Goal: Task Accomplishment & Management: Manage account settings

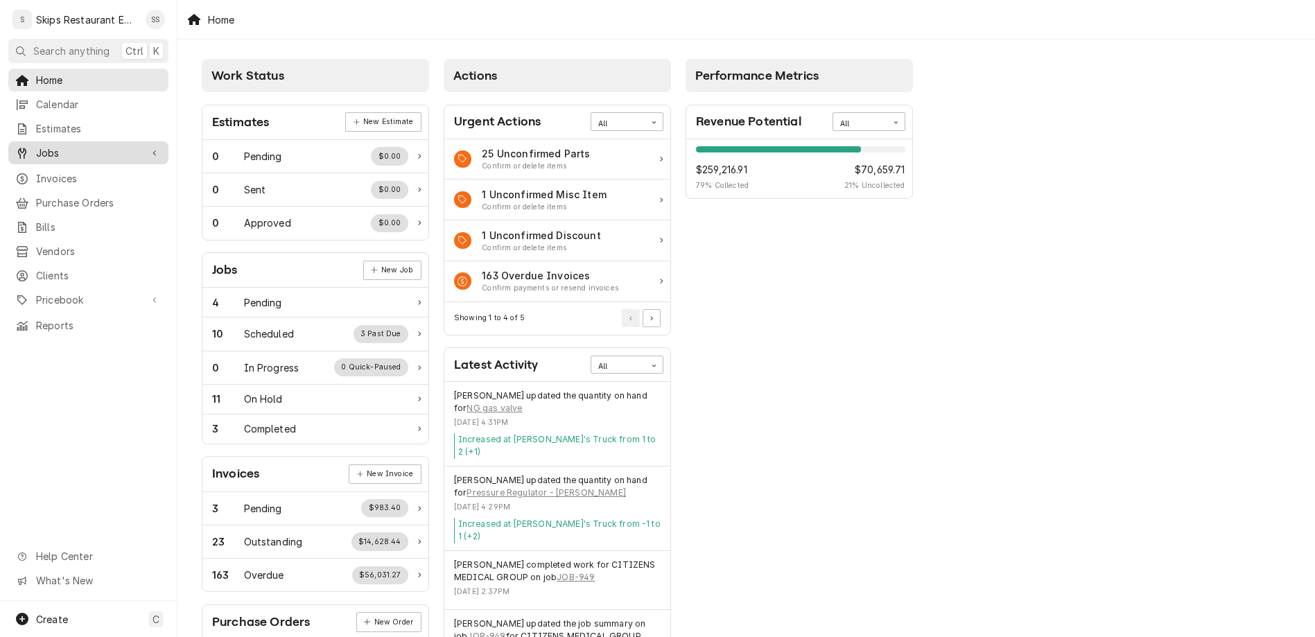
click at [25, 146] on div "Jobs" at bounding box center [77, 153] width 125 height 15
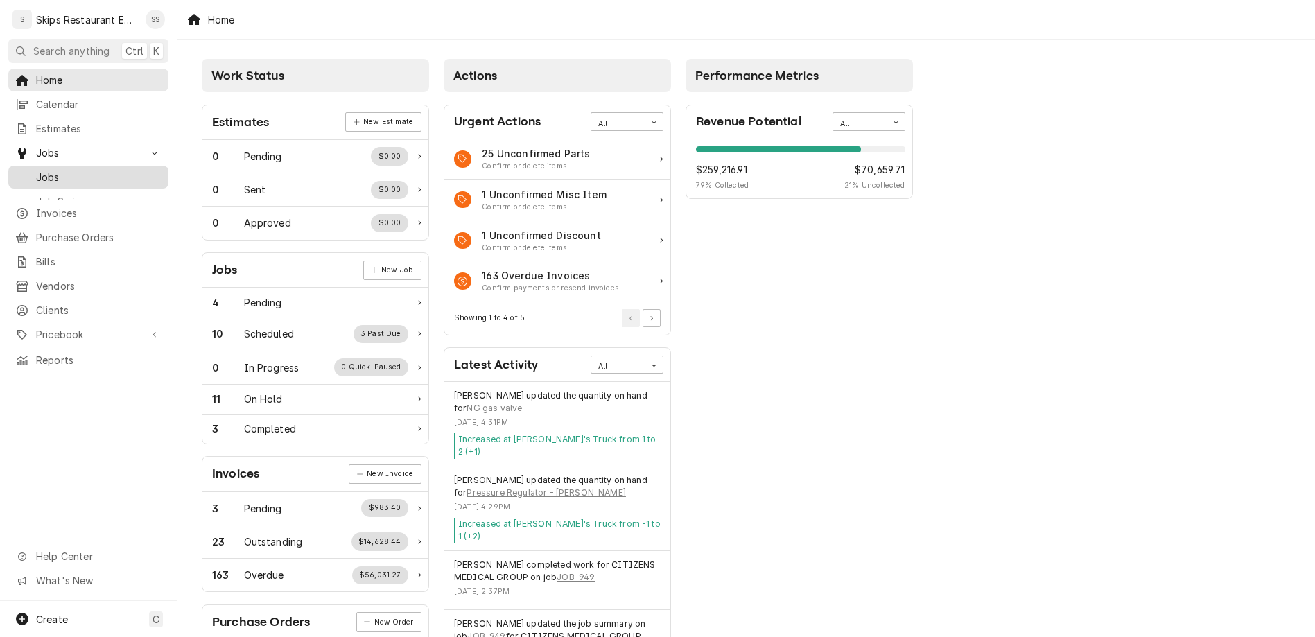
click at [36, 170] on span "Jobs" at bounding box center [98, 177] width 125 height 15
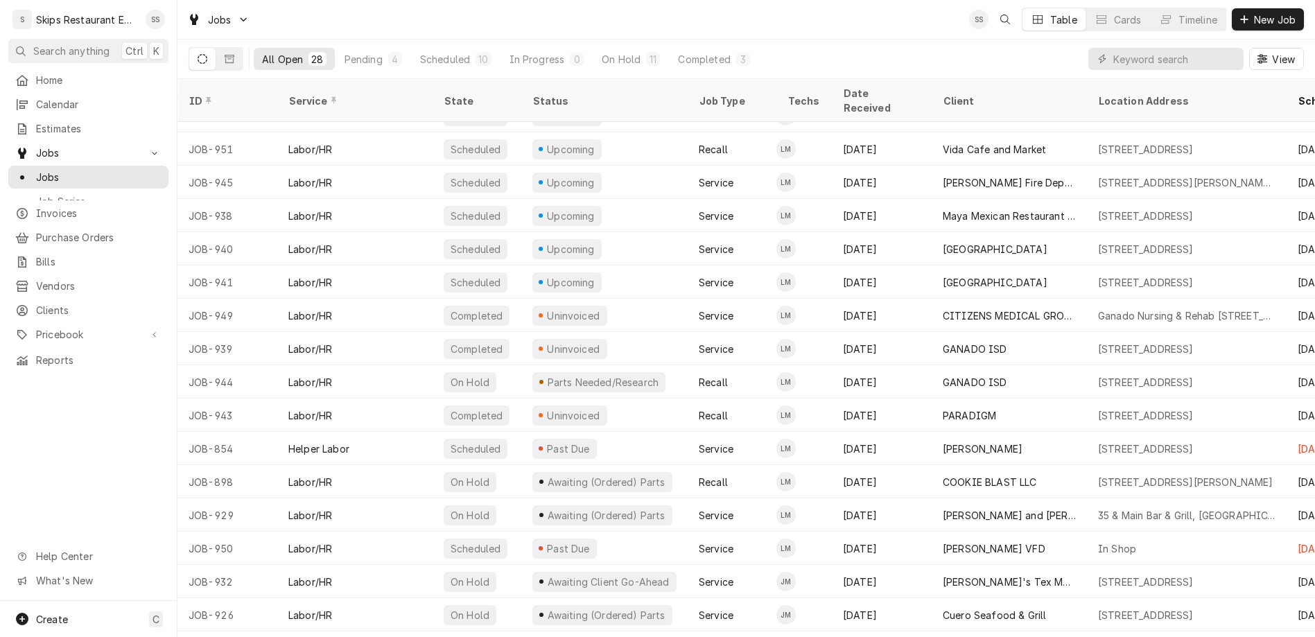
scroll to position [195, 0]
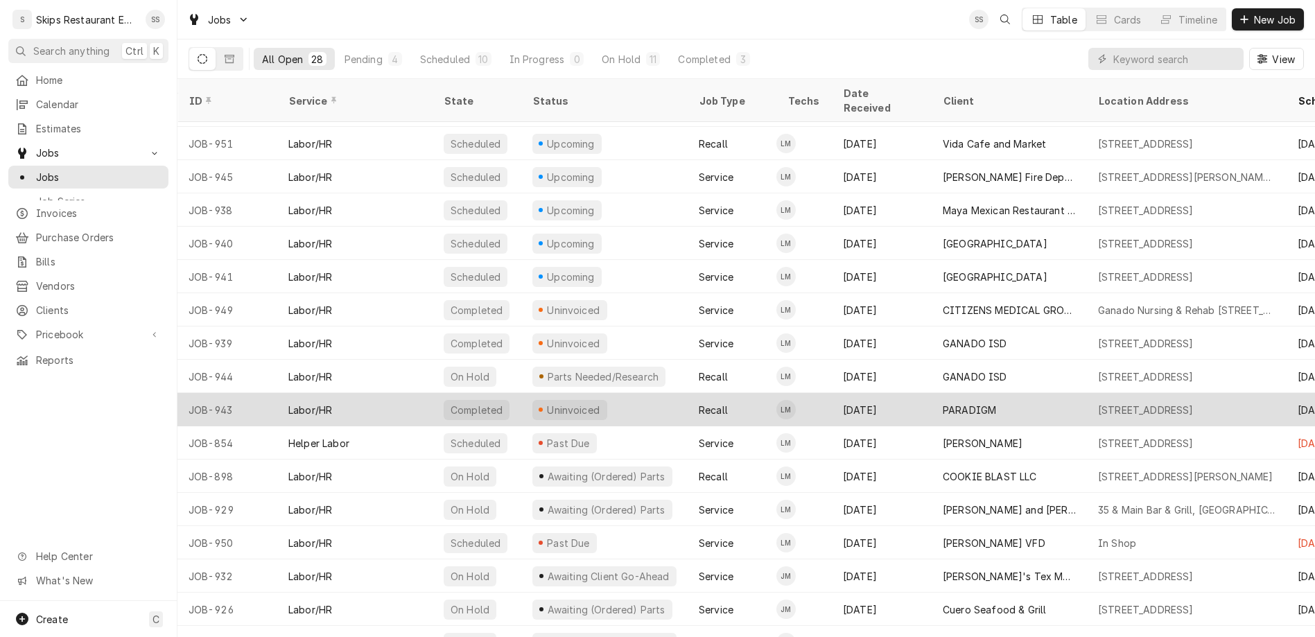
click at [943, 403] on div "PARADIGM" at bounding box center [969, 410] width 53 height 15
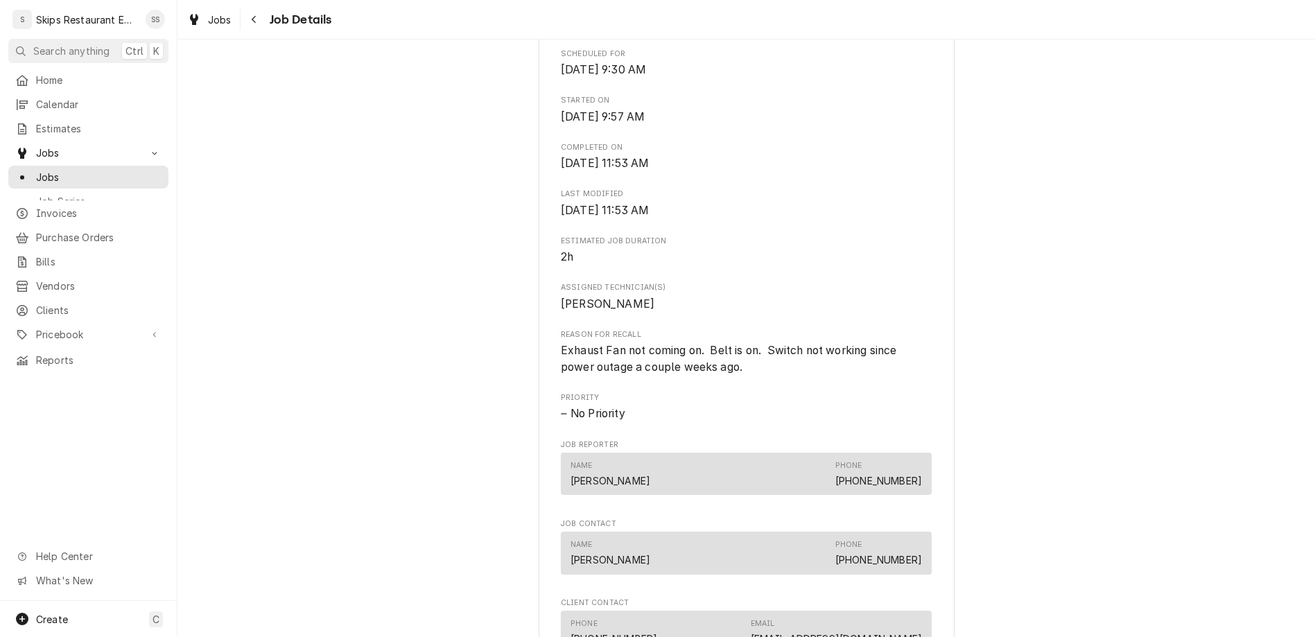
scroll to position [649, 0]
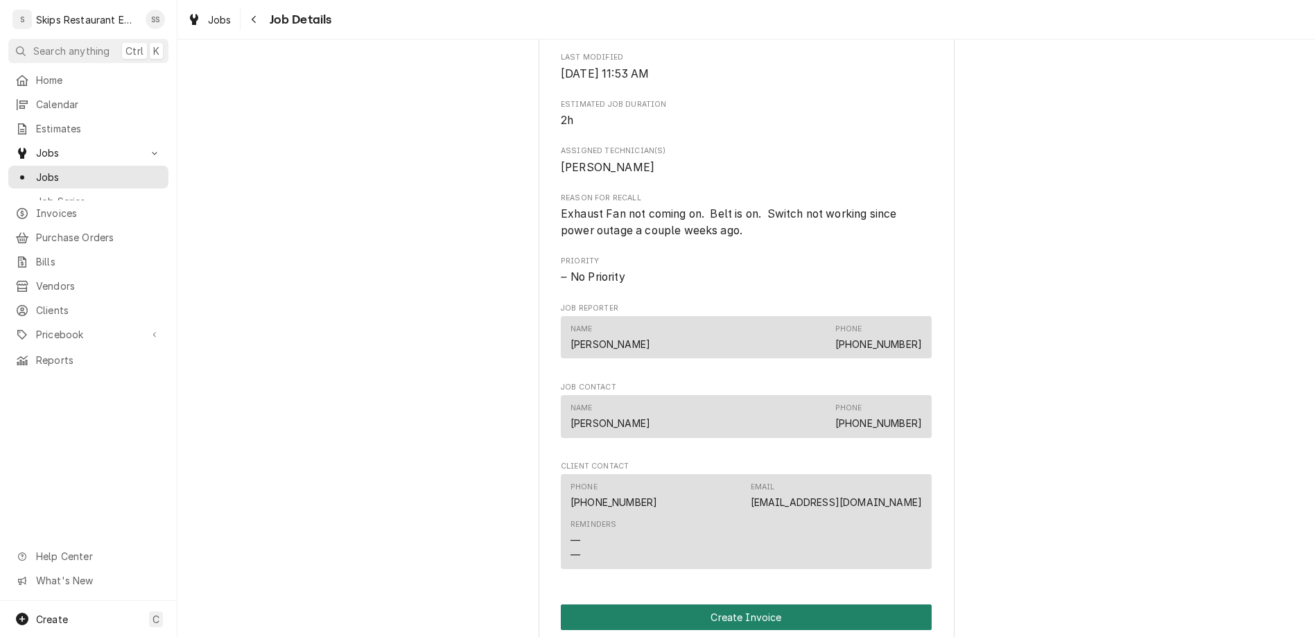
click at [724, 604] on button "Create Invoice" at bounding box center [746, 617] width 371 height 26
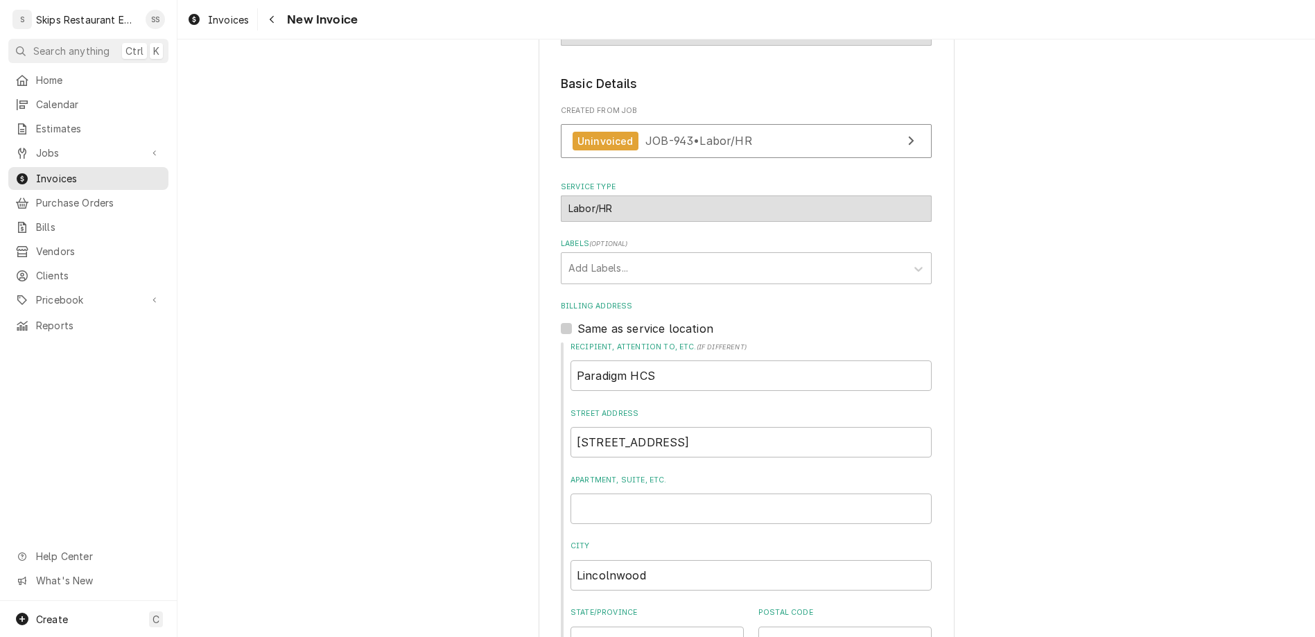
scroll to position [302, 0]
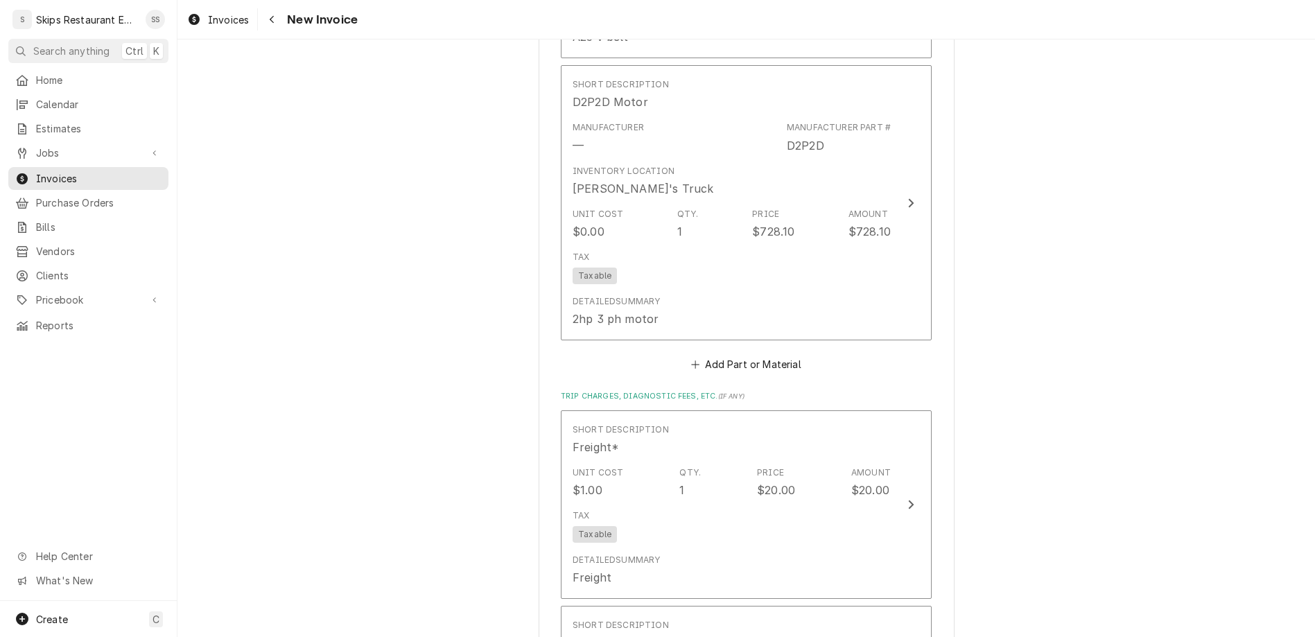
scroll to position [1951, 0]
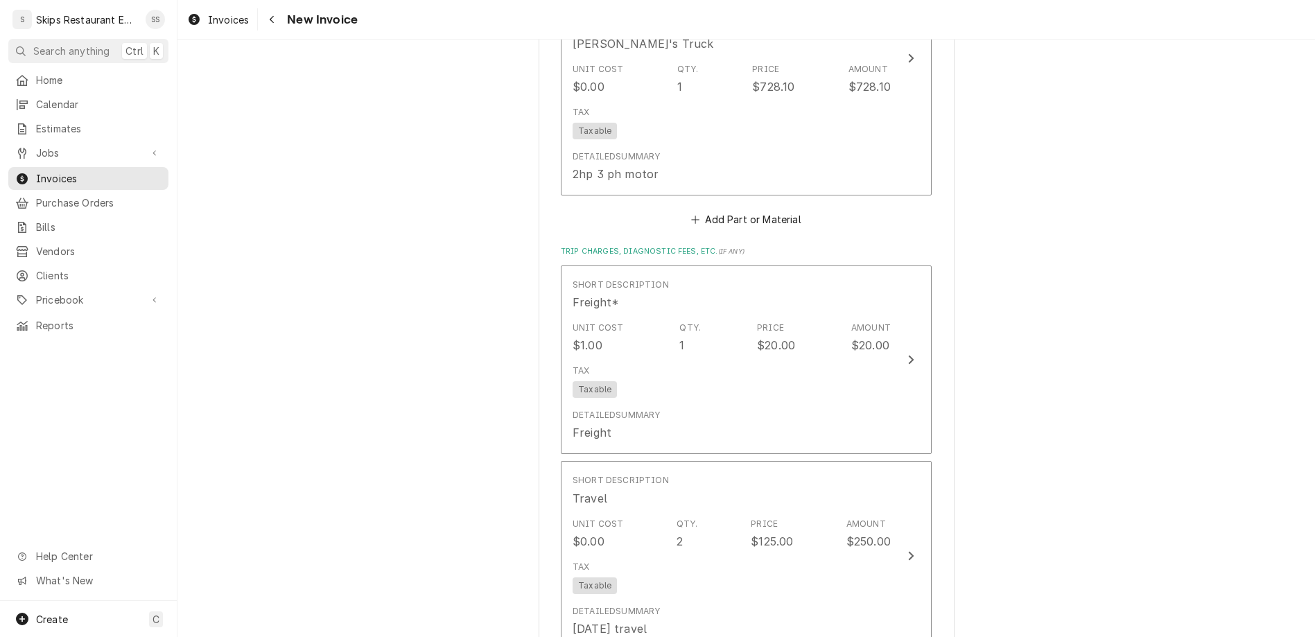
scroll to position [1968, 0]
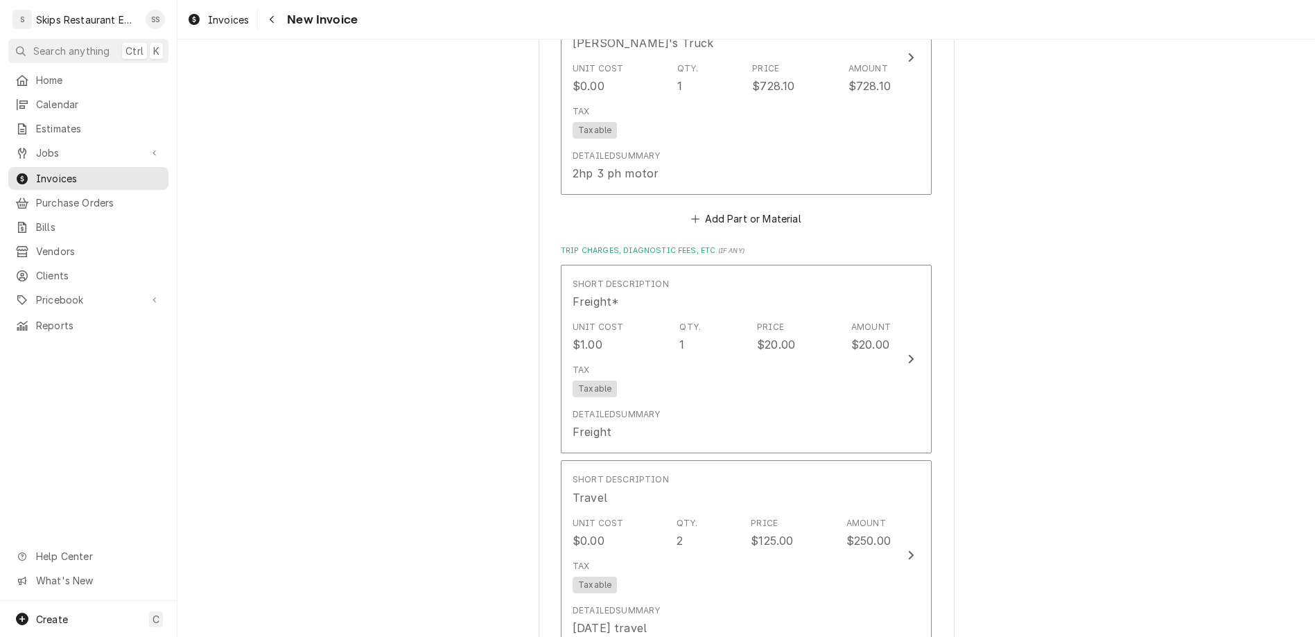
type textarea "x"
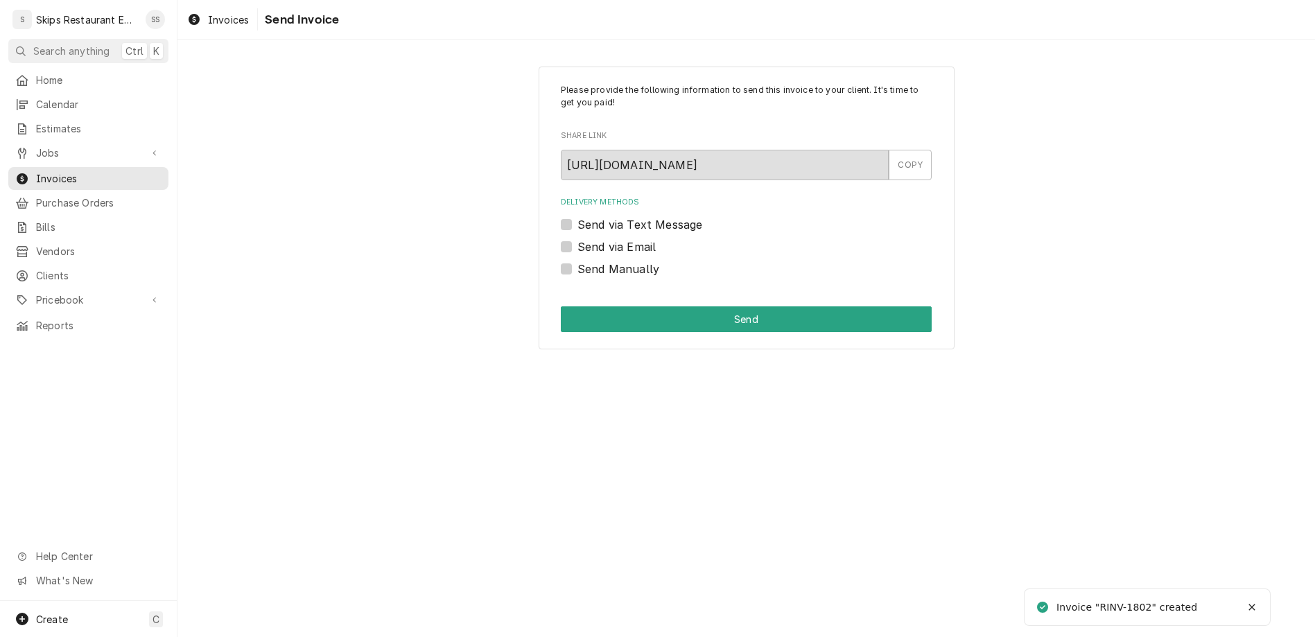
click at [589, 261] on label "Send Manually" at bounding box center [618, 269] width 82 height 17
click at [589, 261] on input "Send Manually" at bounding box center [762, 276] width 371 height 31
checkbox input "true"
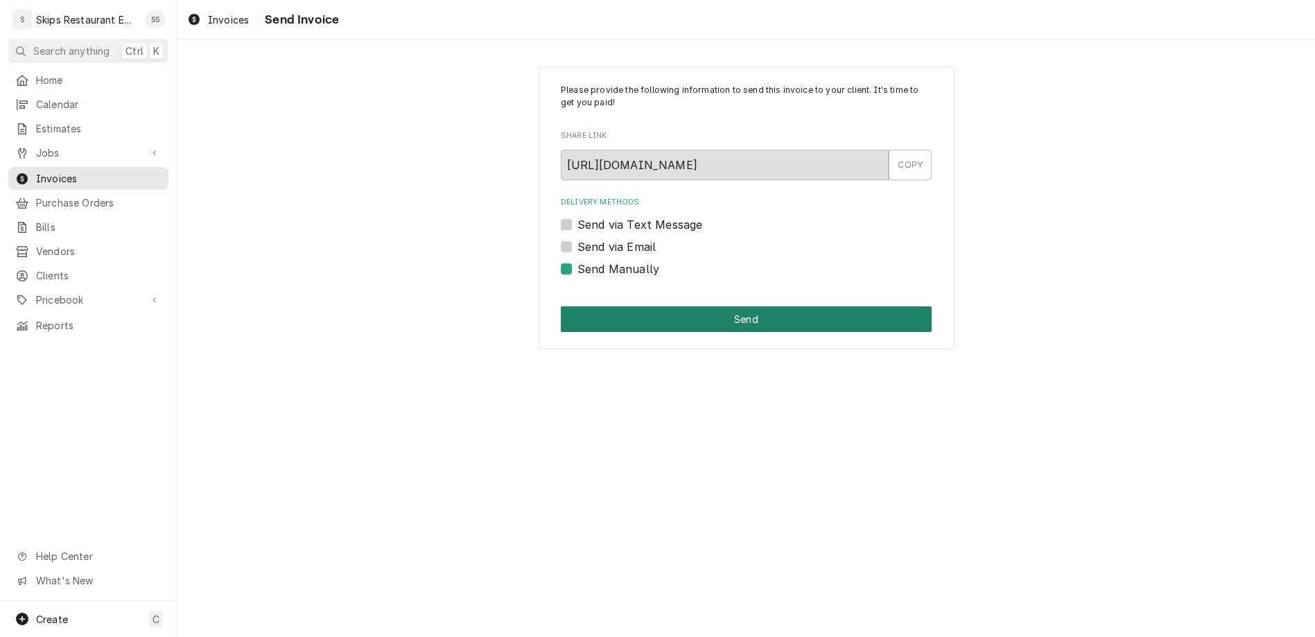
click at [713, 306] on button "Send" at bounding box center [746, 319] width 371 height 26
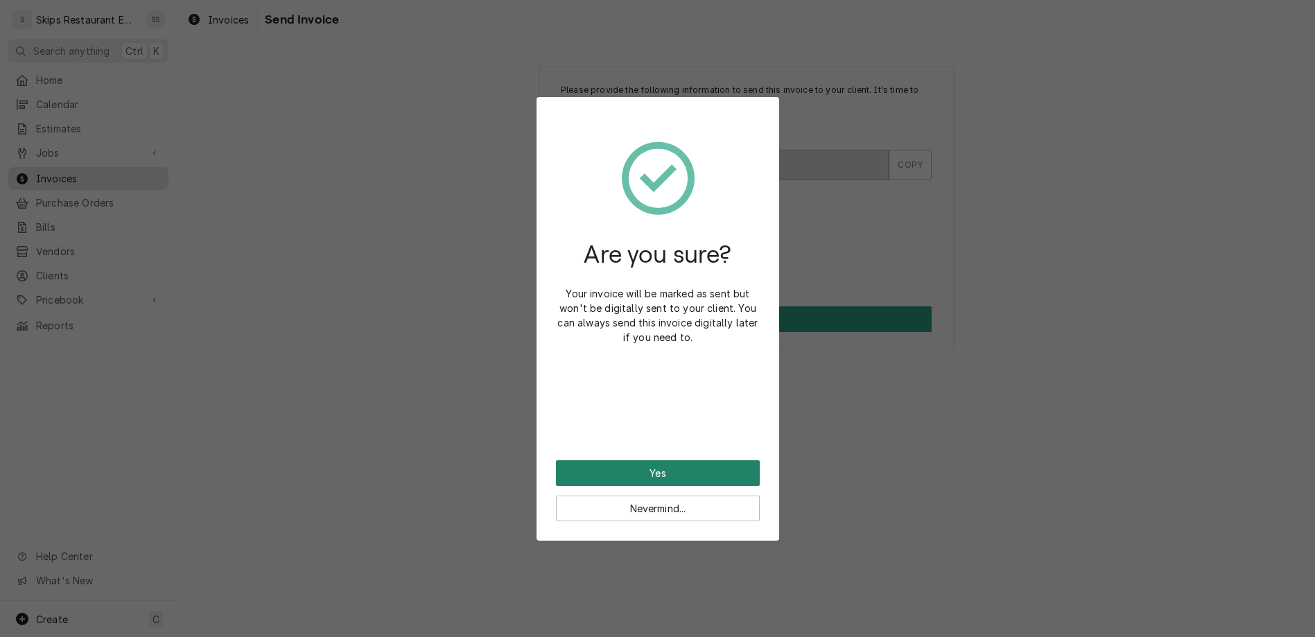
click at [653, 460] on button "Yes" at bounding box center [658, 473] width 204 height 26
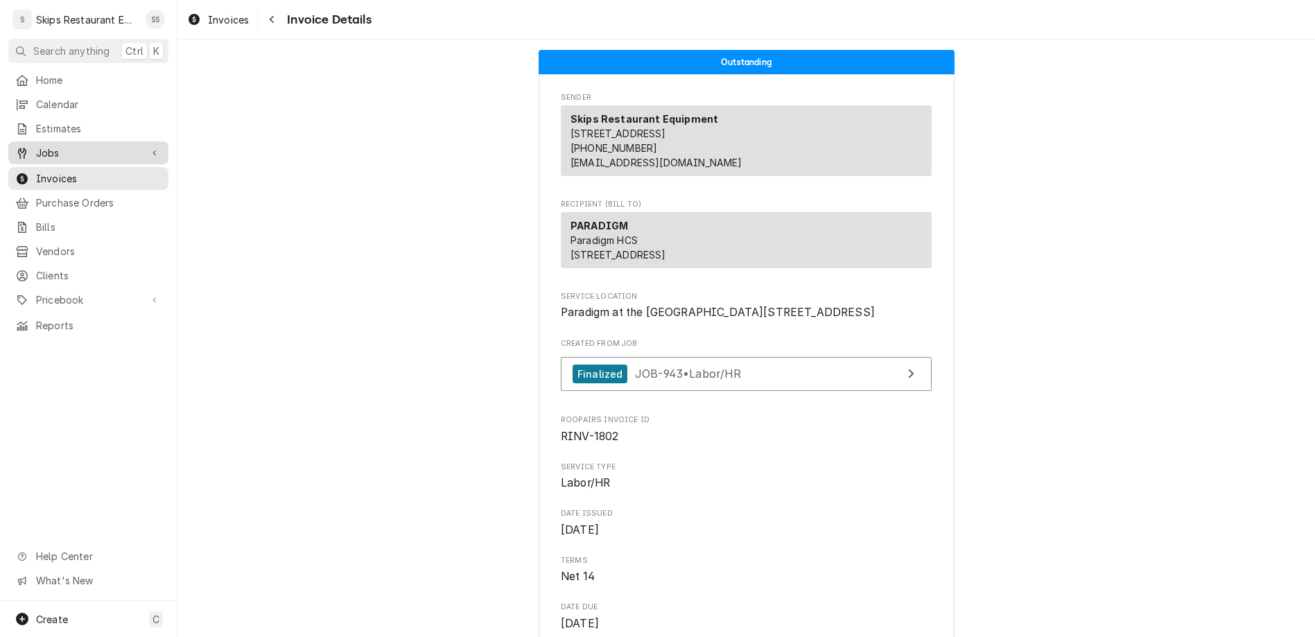
click at [36, 146] on span "Jobs" at bounding box center [88, 153] width 105 height 15
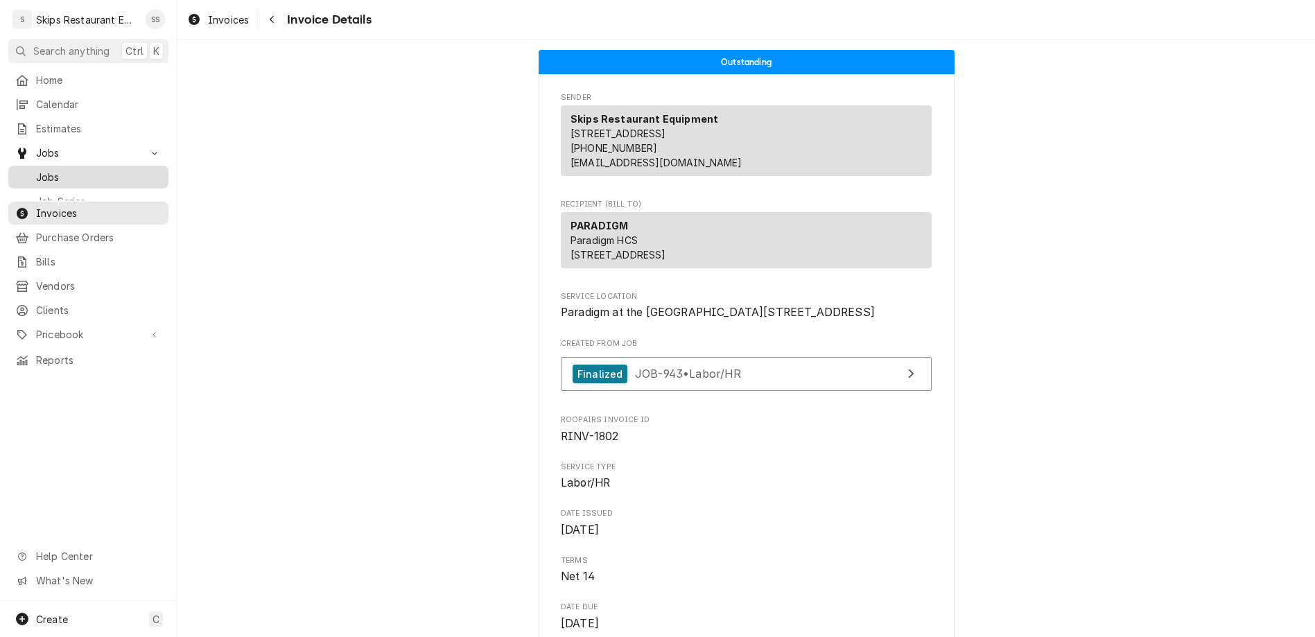
click at [36, 170] on span "Jobs" at bounding box center [98, 177] width 125 height 15
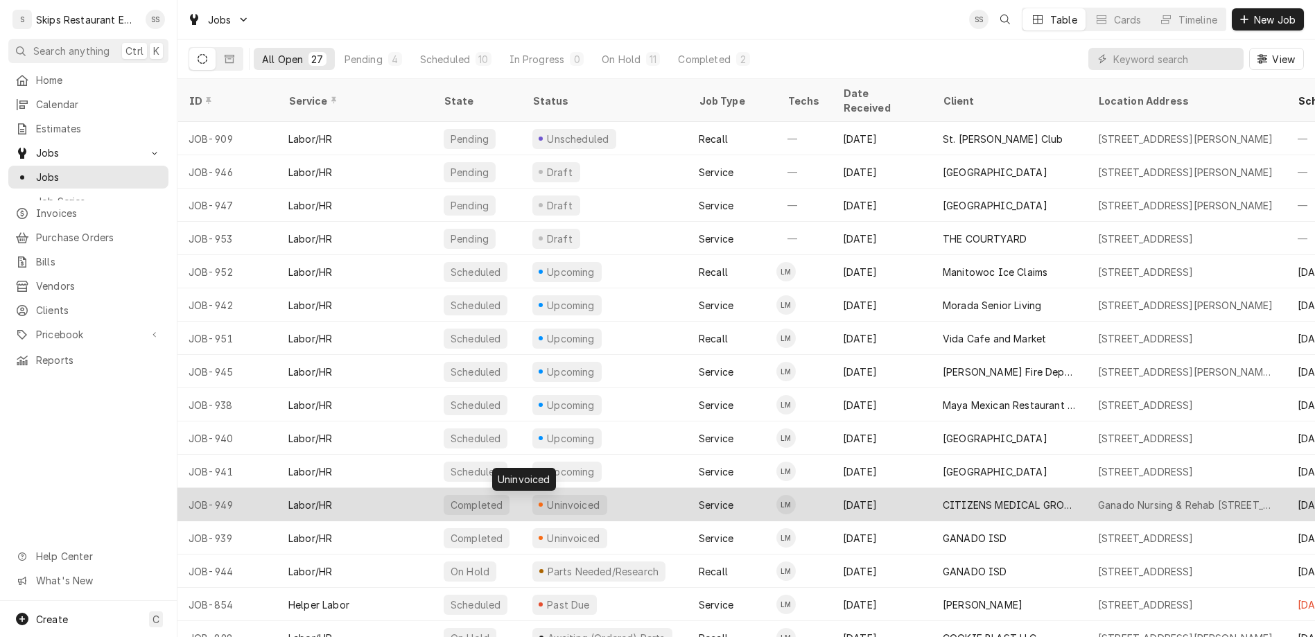
click at [546, 498] on div "Uninvoiced" at bounding box center [574, 505] width 56 height 15
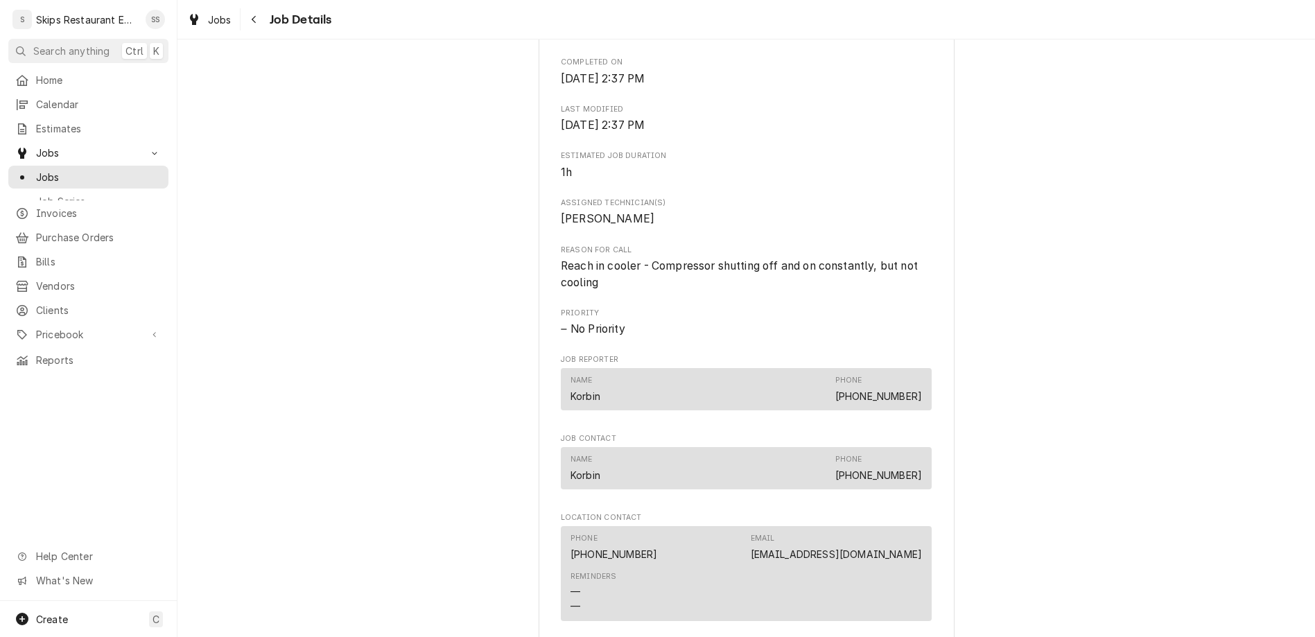
scroll to position [595, 0]
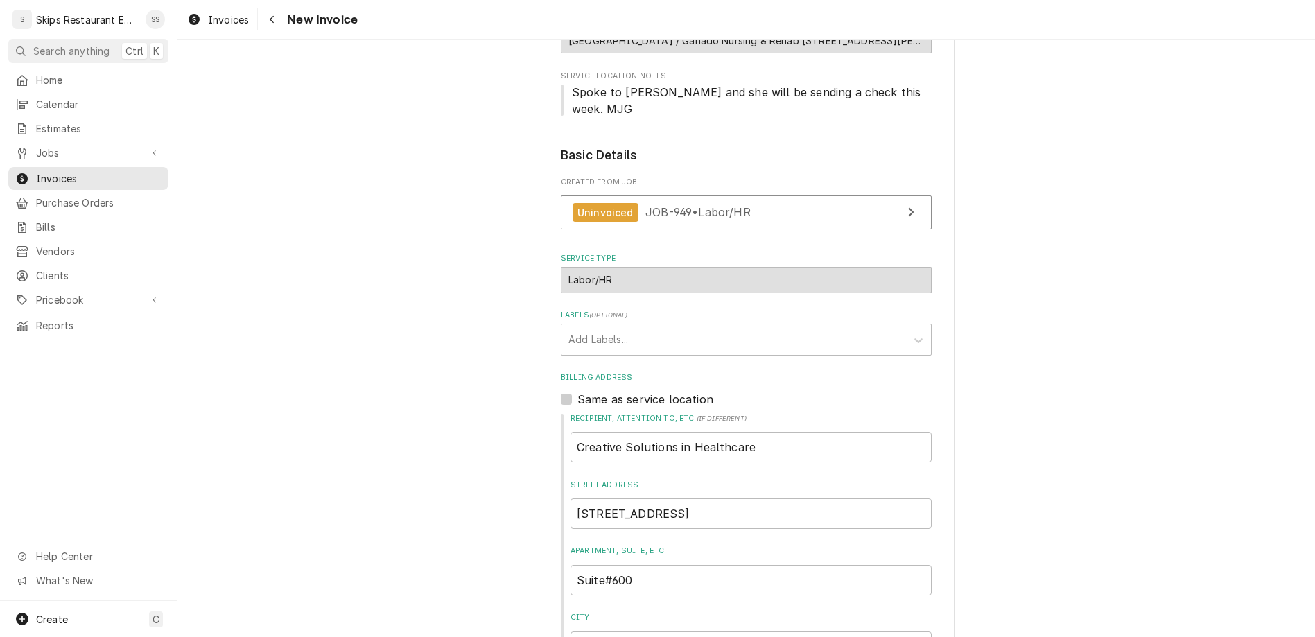
scroll to position [313, 0]
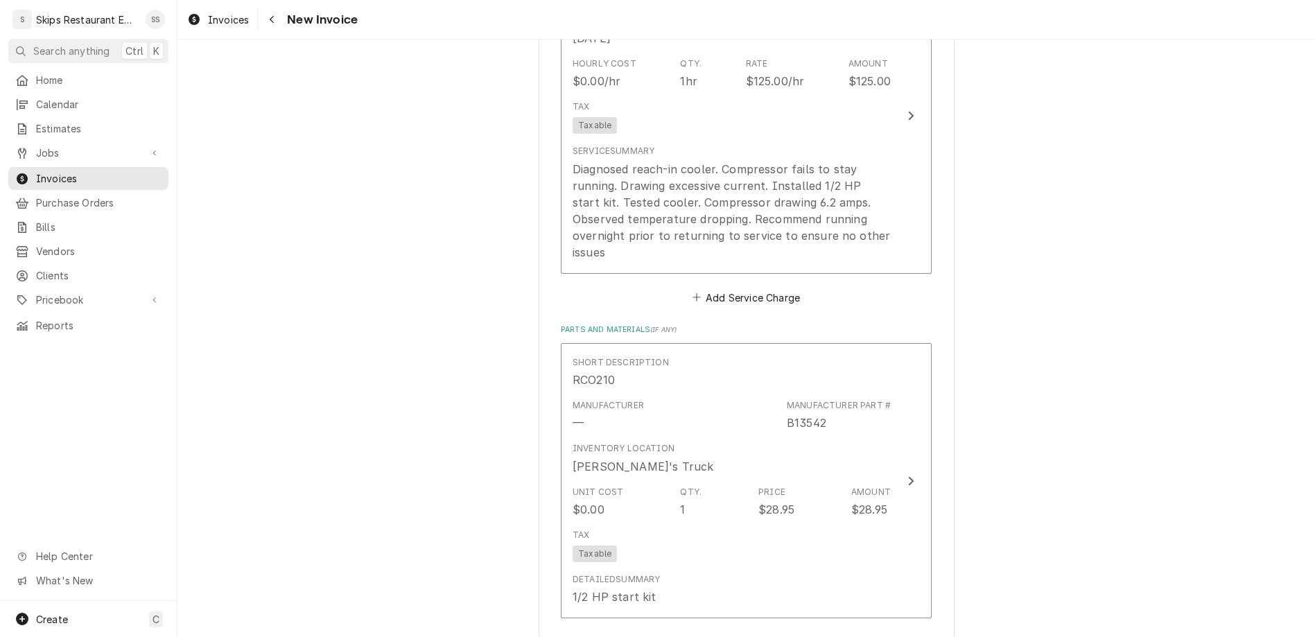
scroll to position [1448, 0]
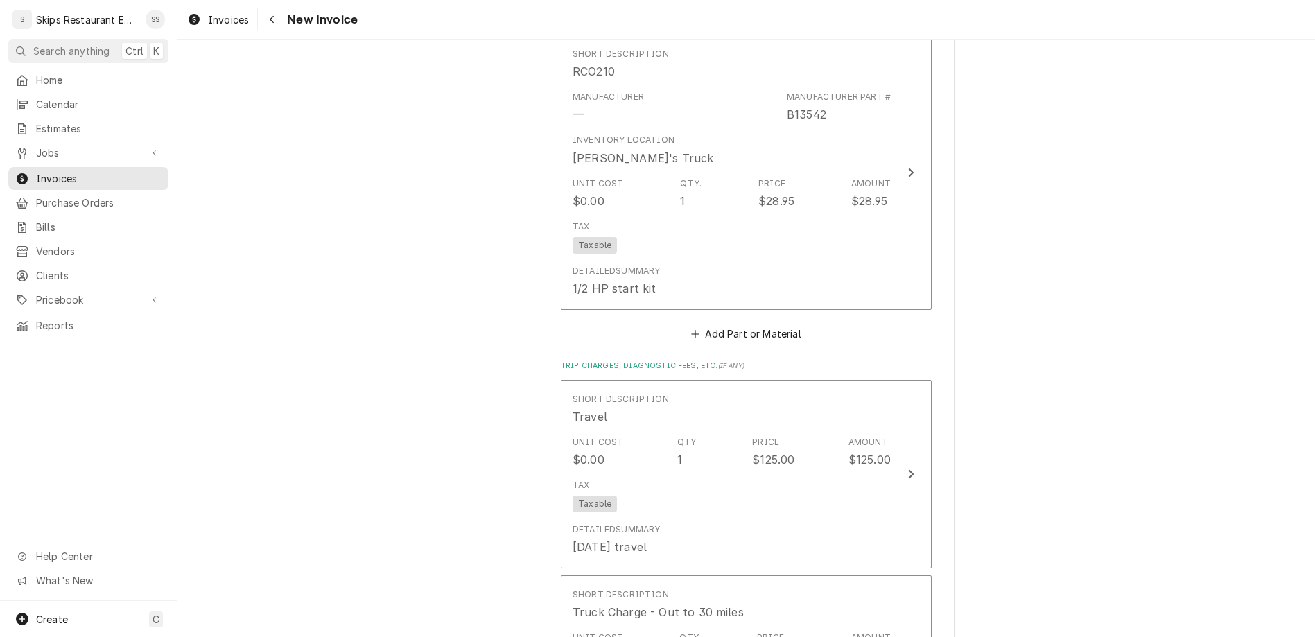
type textarea "x"
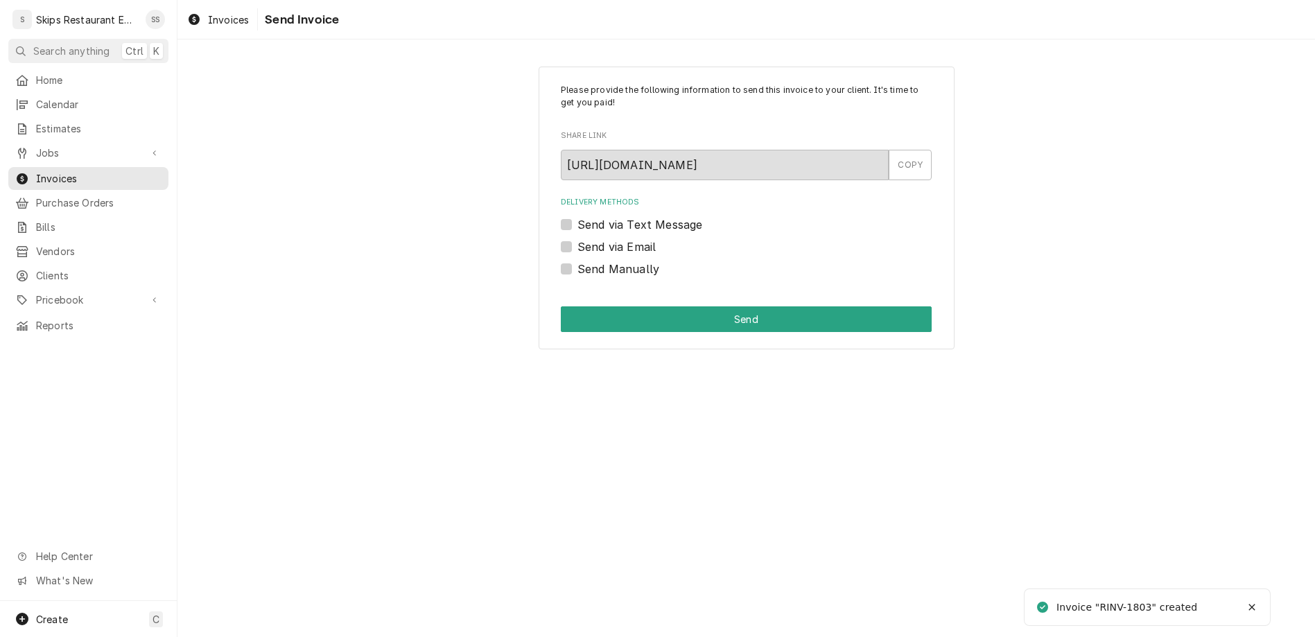
click at [588, 261] on label "Send Manually" at bounding box center [618, 269] width 82 height 17
click at [588, 261] on input "Send Manually" at bounding box center [762, 276] width 371 height 31
checkbox input "true"
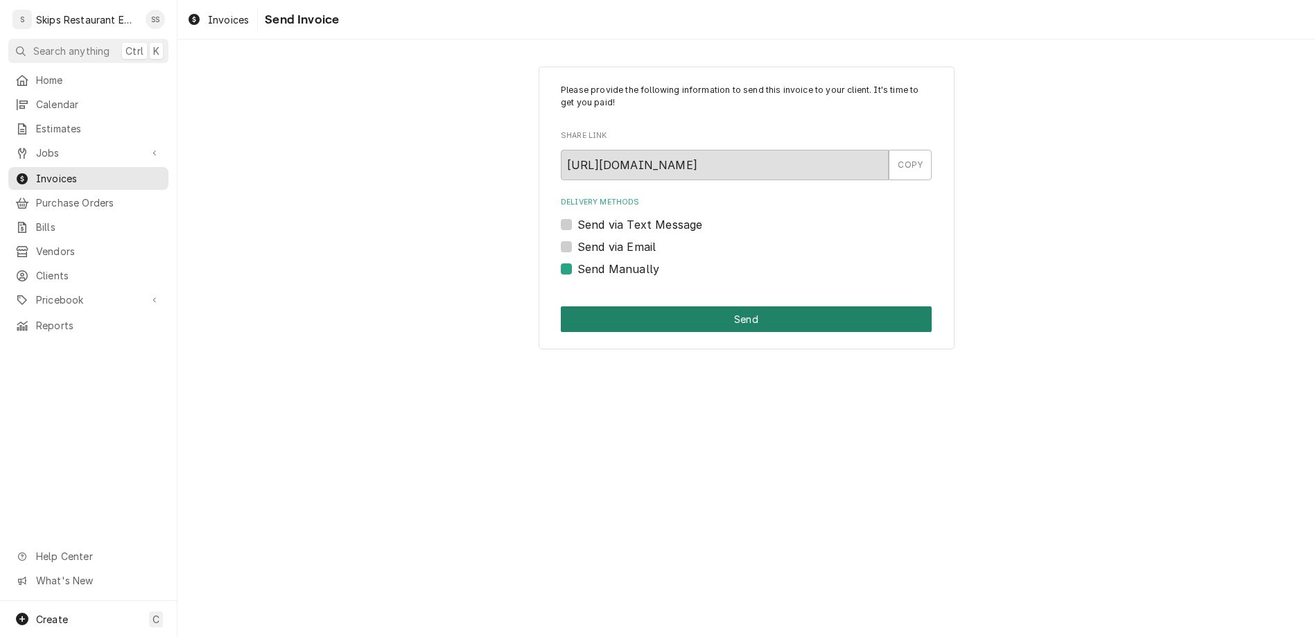
click at [723, 306] on button "Send" at bounding box center [746, 319] width 371 height 26
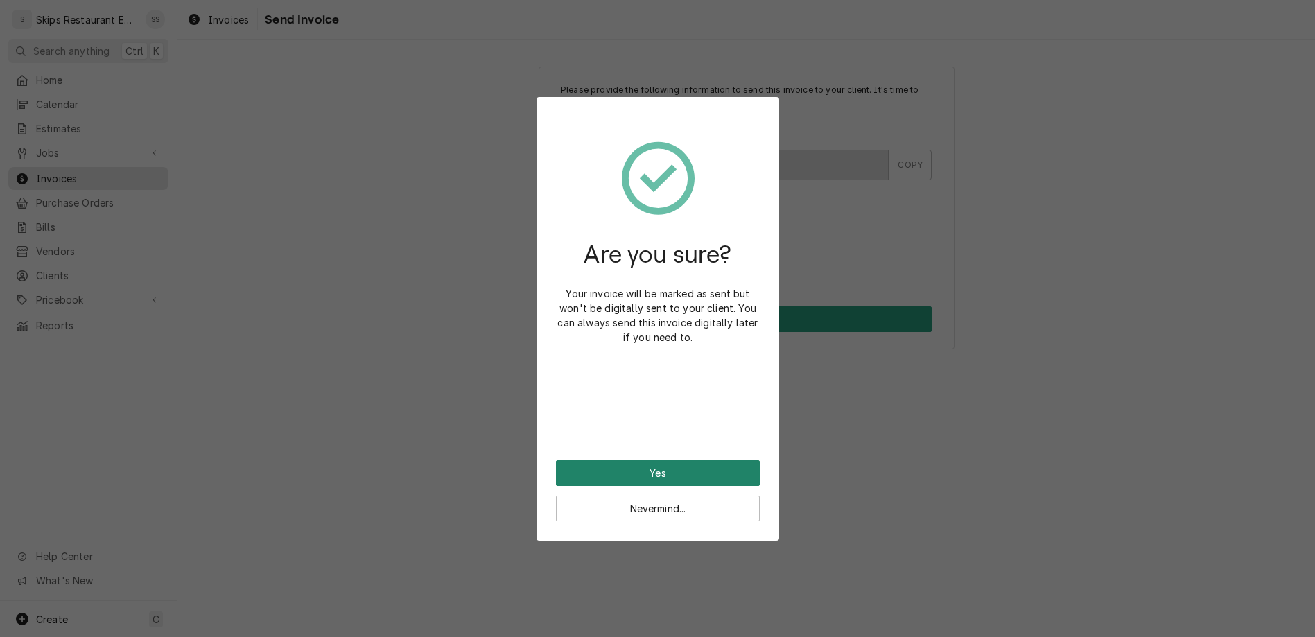
click at [661, 460] on button "Yes" at bounding box center [658, 473] width 204 height 26
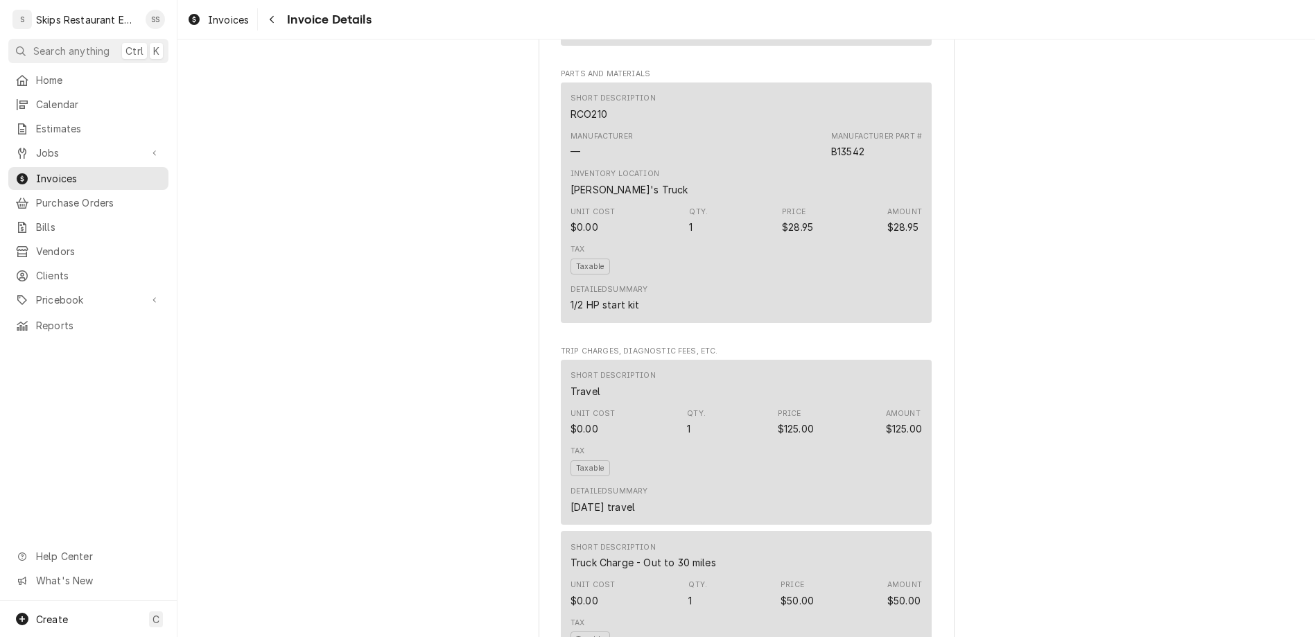
scroll to position [1215, 0]
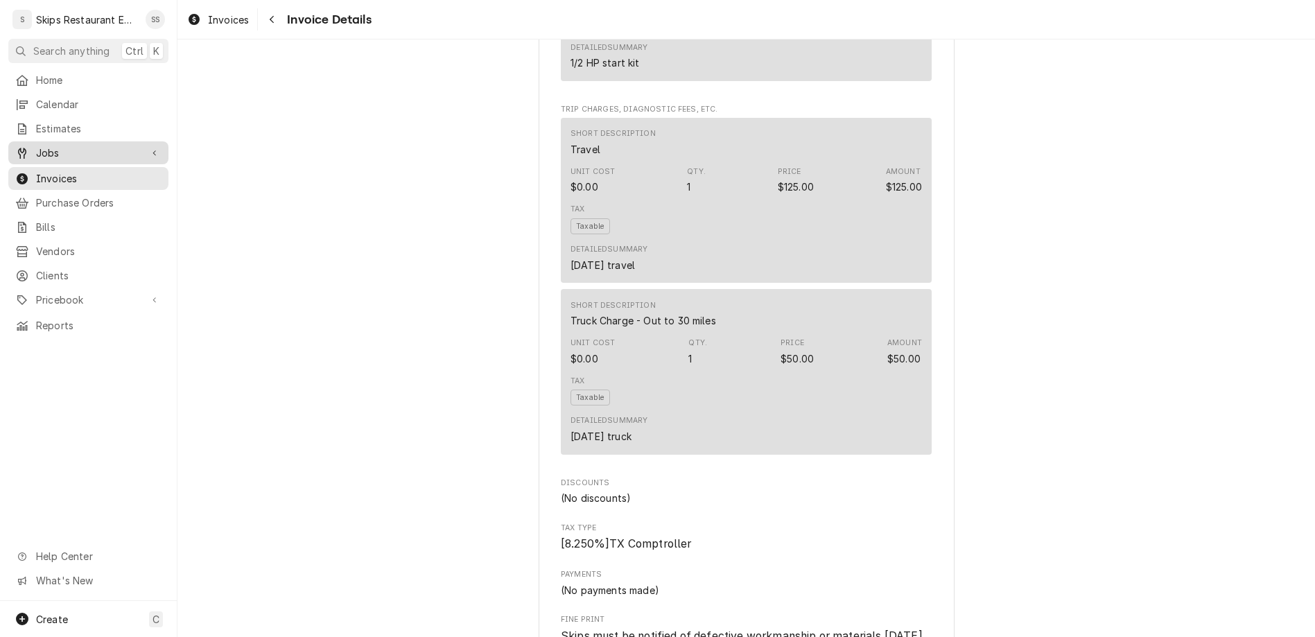
click at [36, 146] on span "Jobs" at bounding box center [88, 153] width 105 height 15
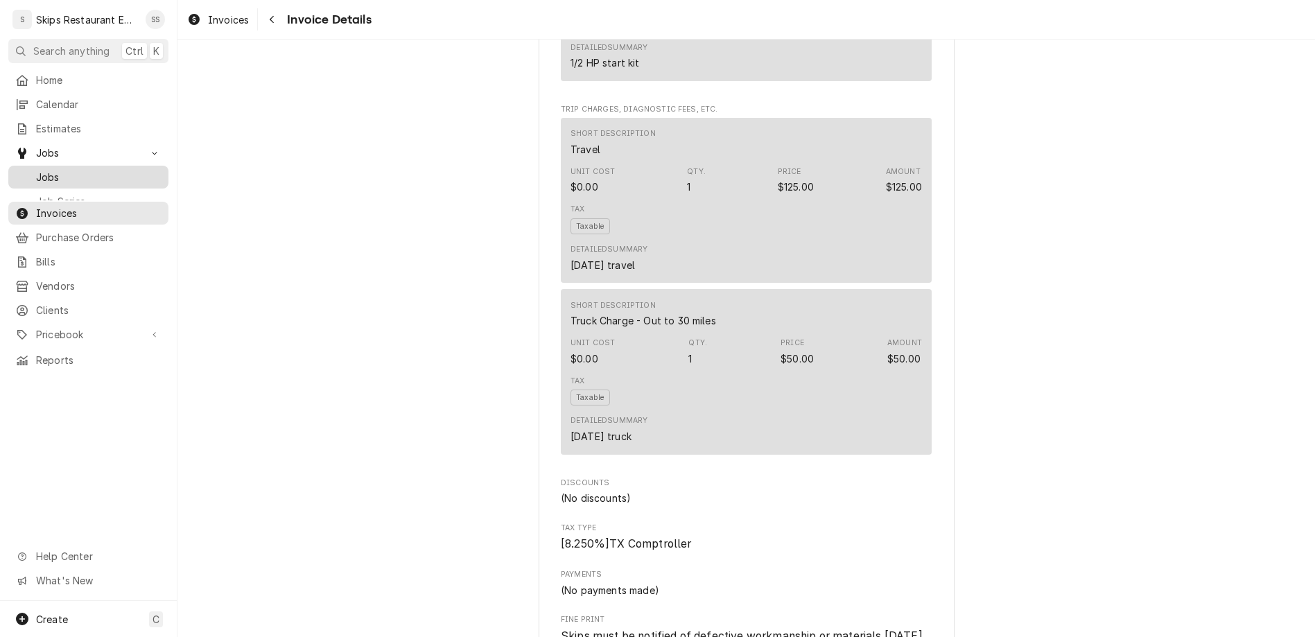
click at [36, 170] on span "Jobs" at bounding box center [98, 177] width 125 height 15
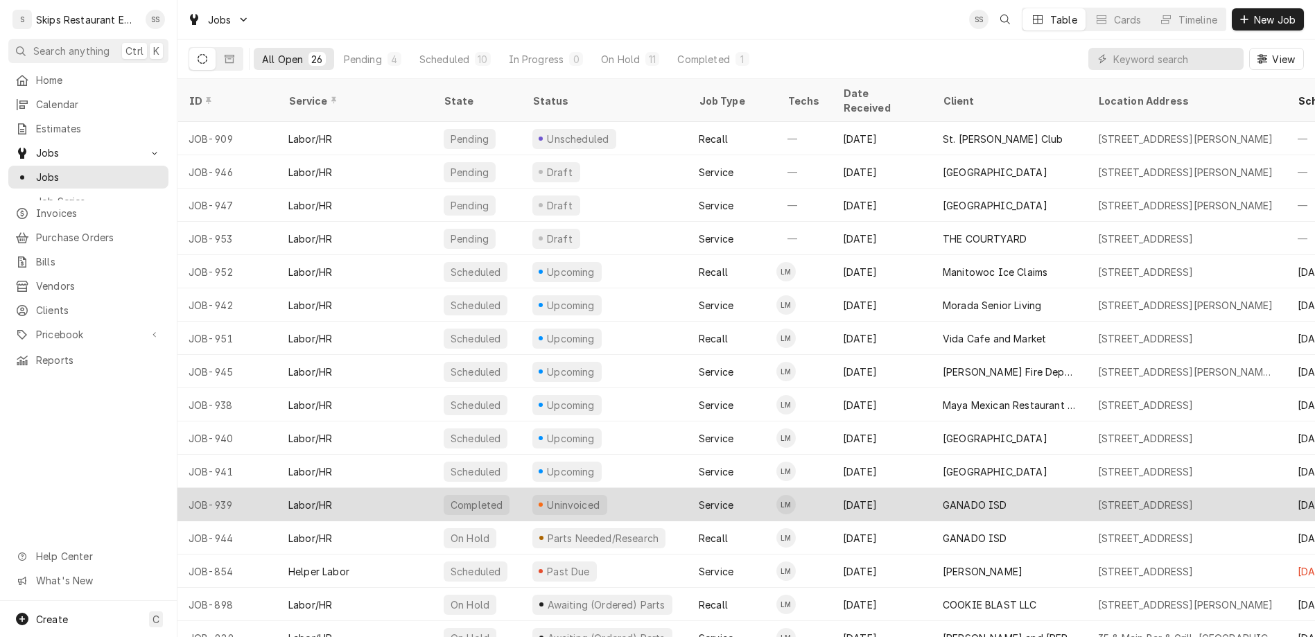
click at [532, 495] on div "Uninvoiced" at bounding box center [569, 505] width 75 height 20
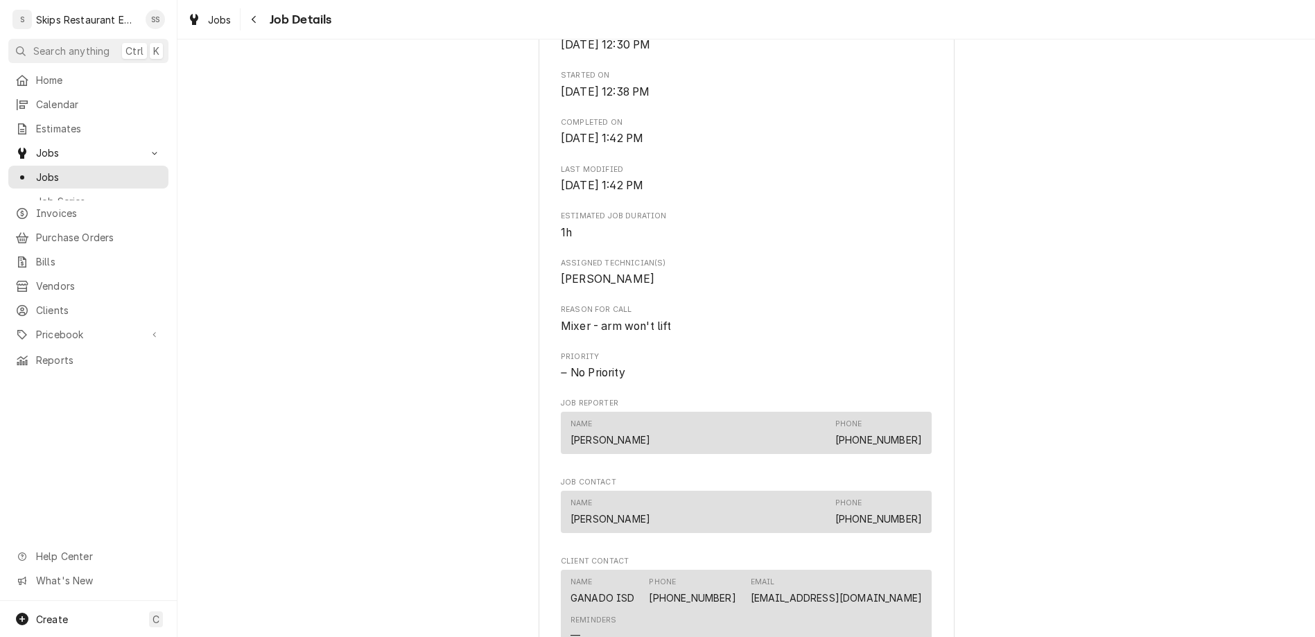
scroll to position [541, 0]
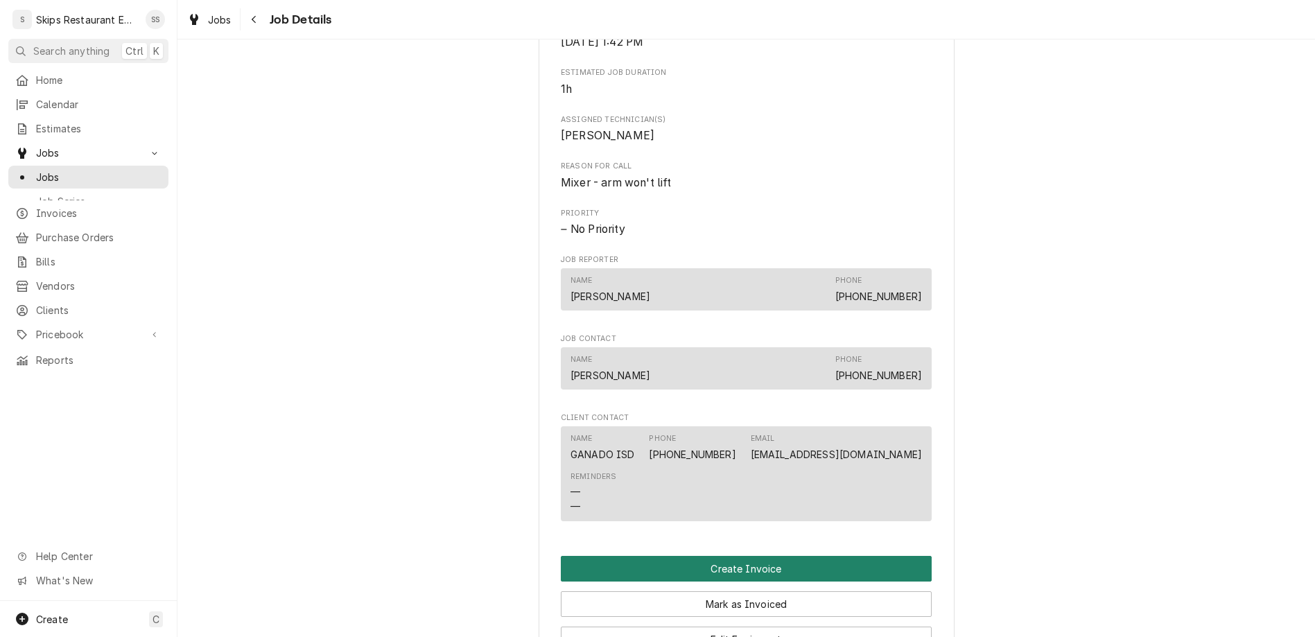
click at [708, 556] on button "Create Invoice" at bounding box center [746, 569] width 371 height 26
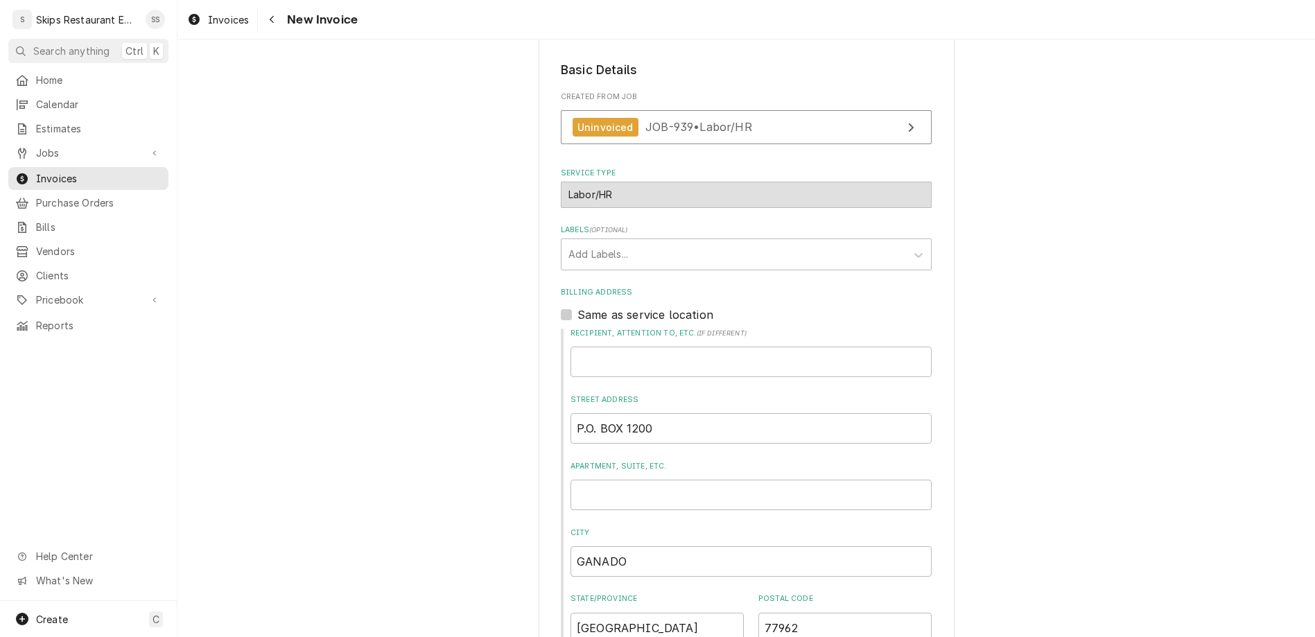
scroll to position [242, 0]
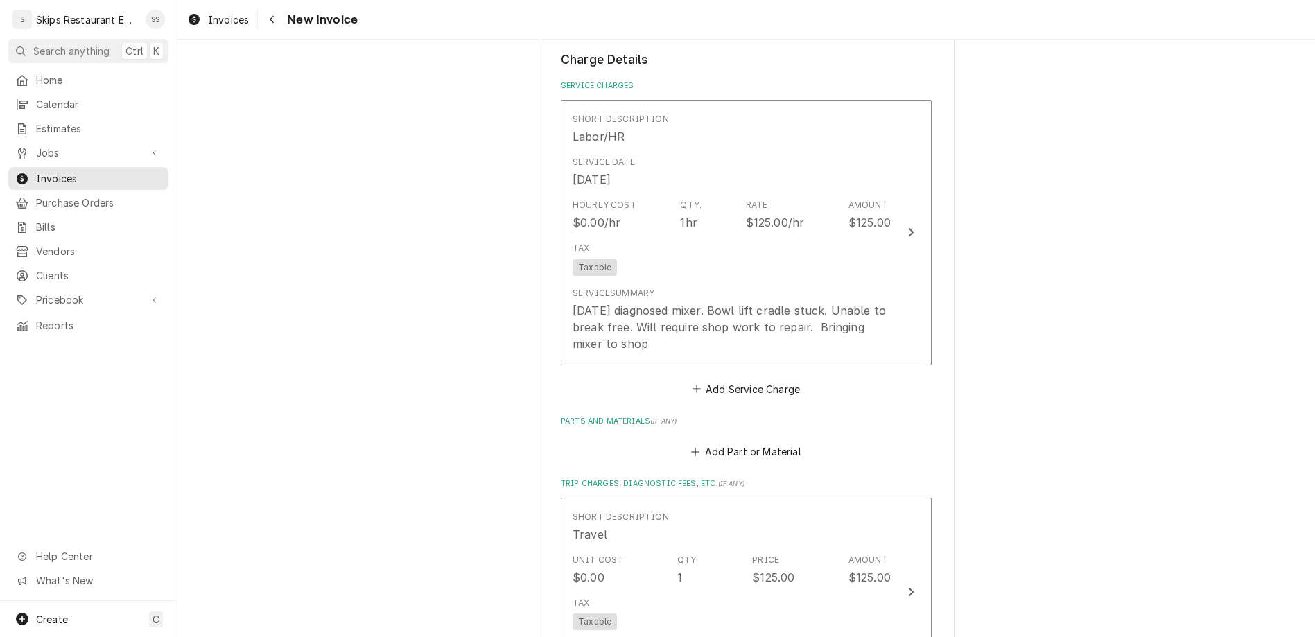
scroll to position [1215, 0]
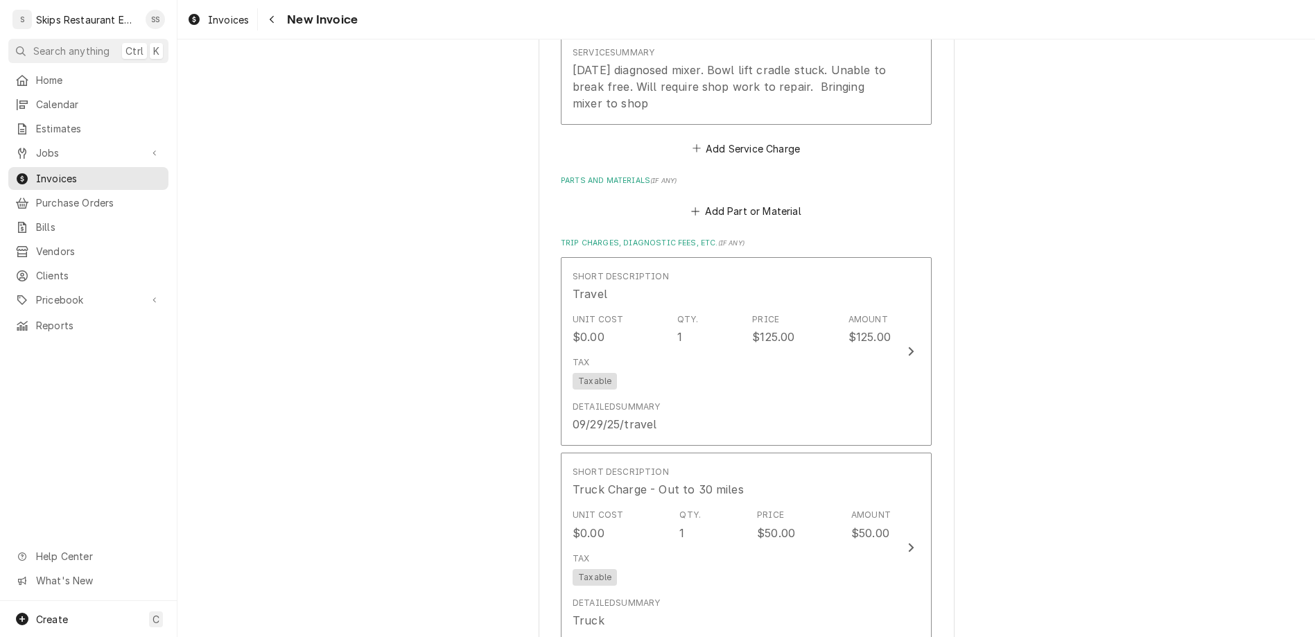
type textarea "x"
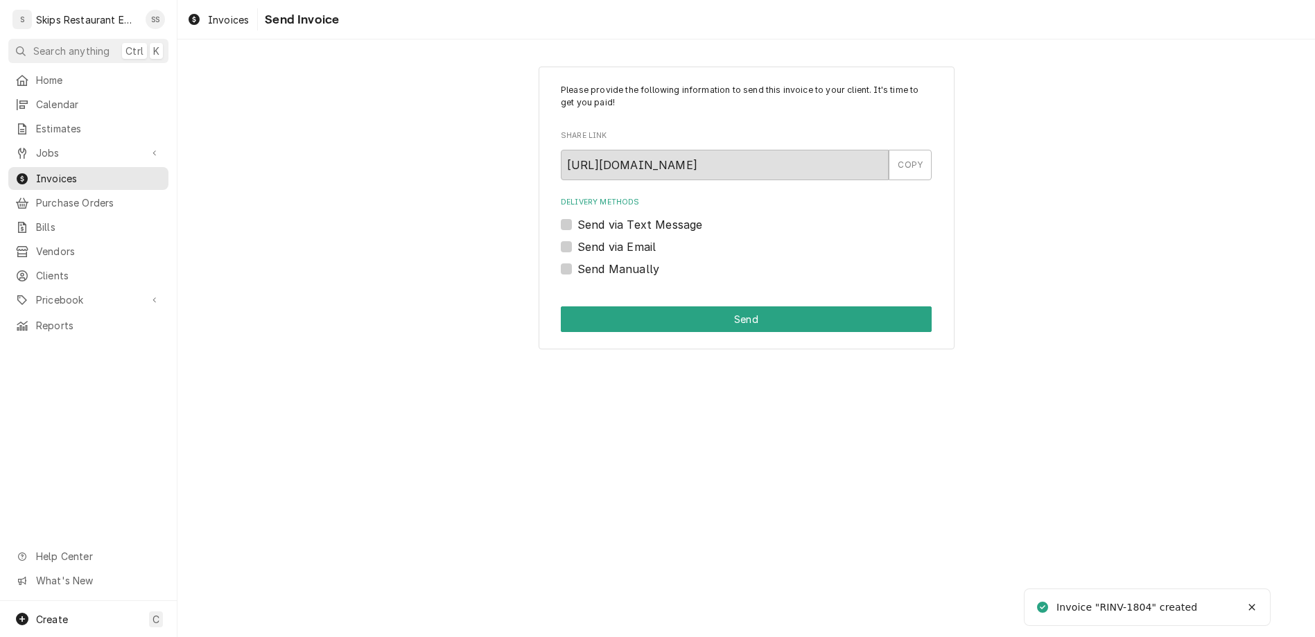
click at [589, 261] on label "Send Manually" at bounding box center [618, 269] width 82 height 17
click at [589, 261] on input "Send Manually" at bounding box center [762, 276] width 371 height 31
checkbox input "true"
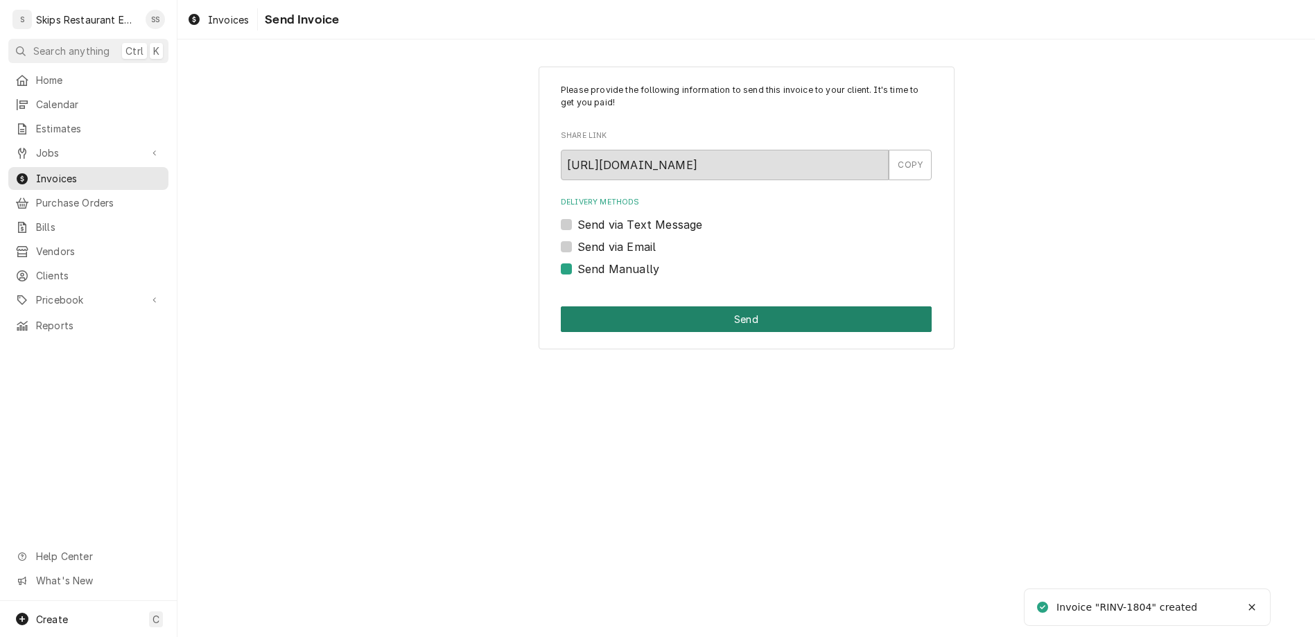
click at [671, 306] on button "Send" at bounding box center [746, 319] width 371 height 26
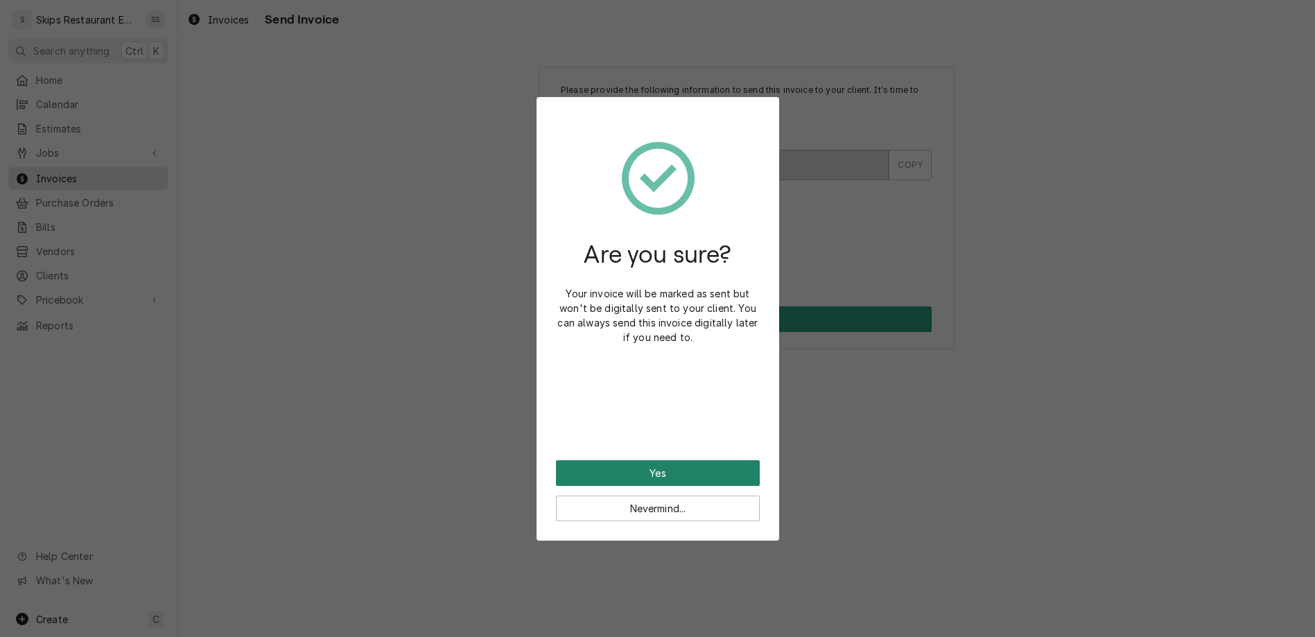
click at [656, 460] on button "Yes" at bounding box center [658, 473] width 204 height 26
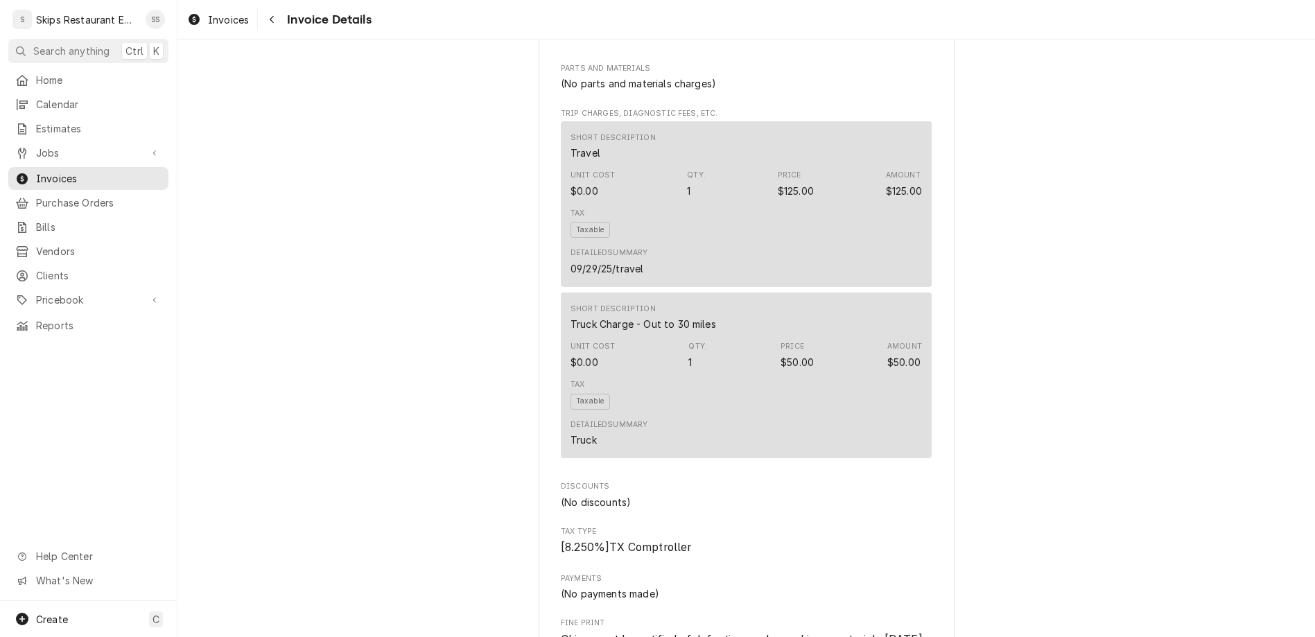
scroll to position [996, 0]
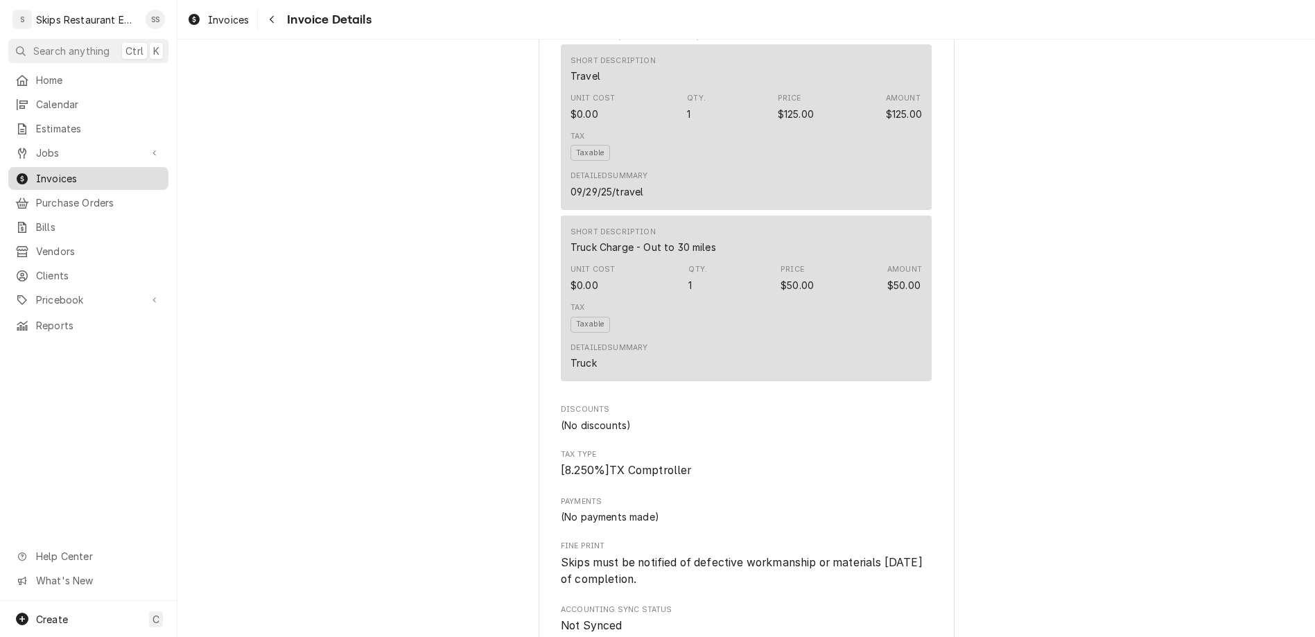
click at [37, 171] on span "Invoices" at bounding box center [98, 178] width 125 height 15
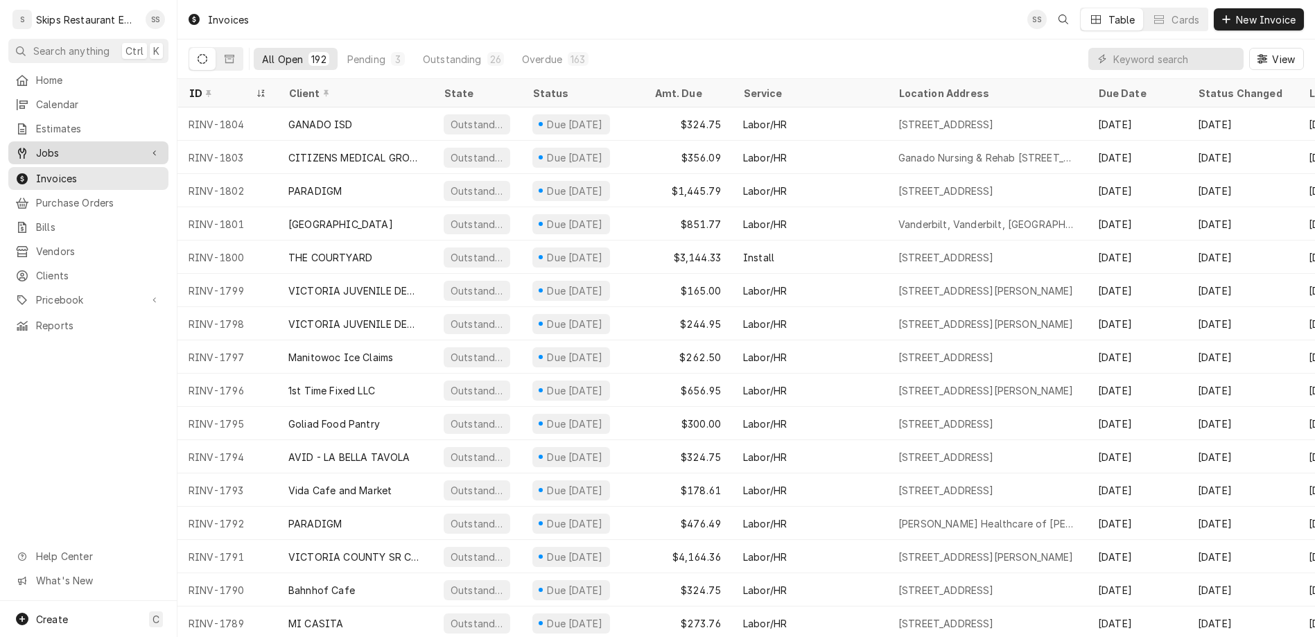
click at [36, 146] on span "Jobs" at bounding box center [88, 153] width 105 height 15
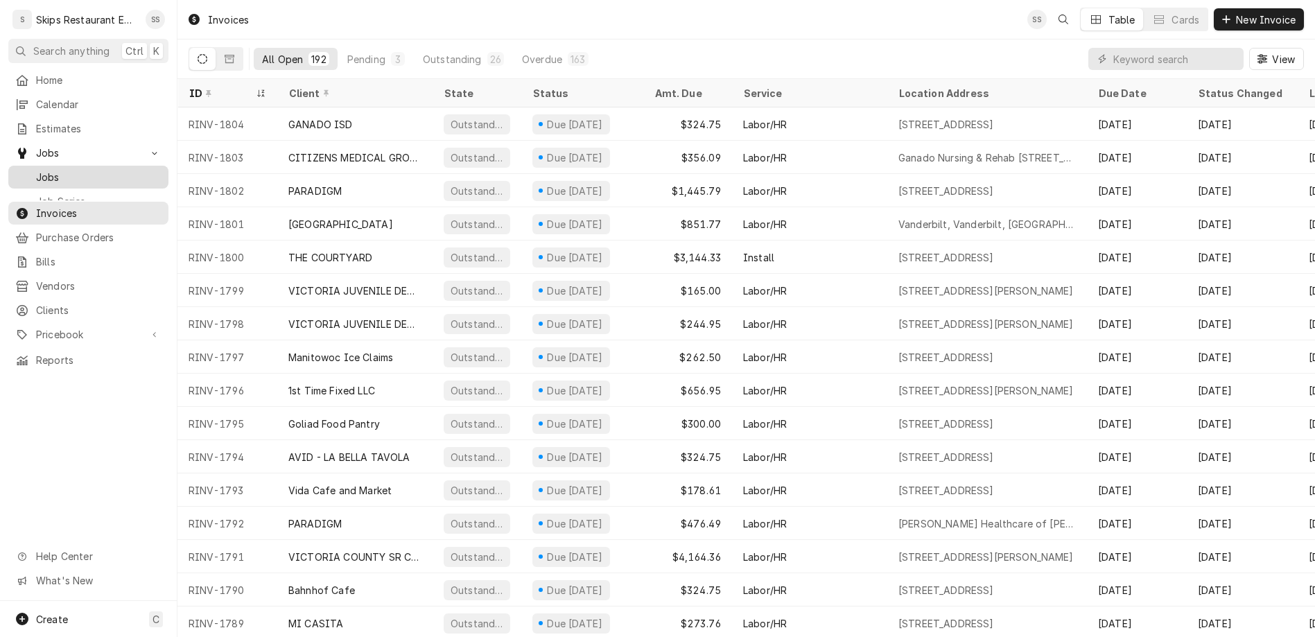
click at [36, 170] on span "Jobs" at bounding box center [98, 177] width 125 height 15
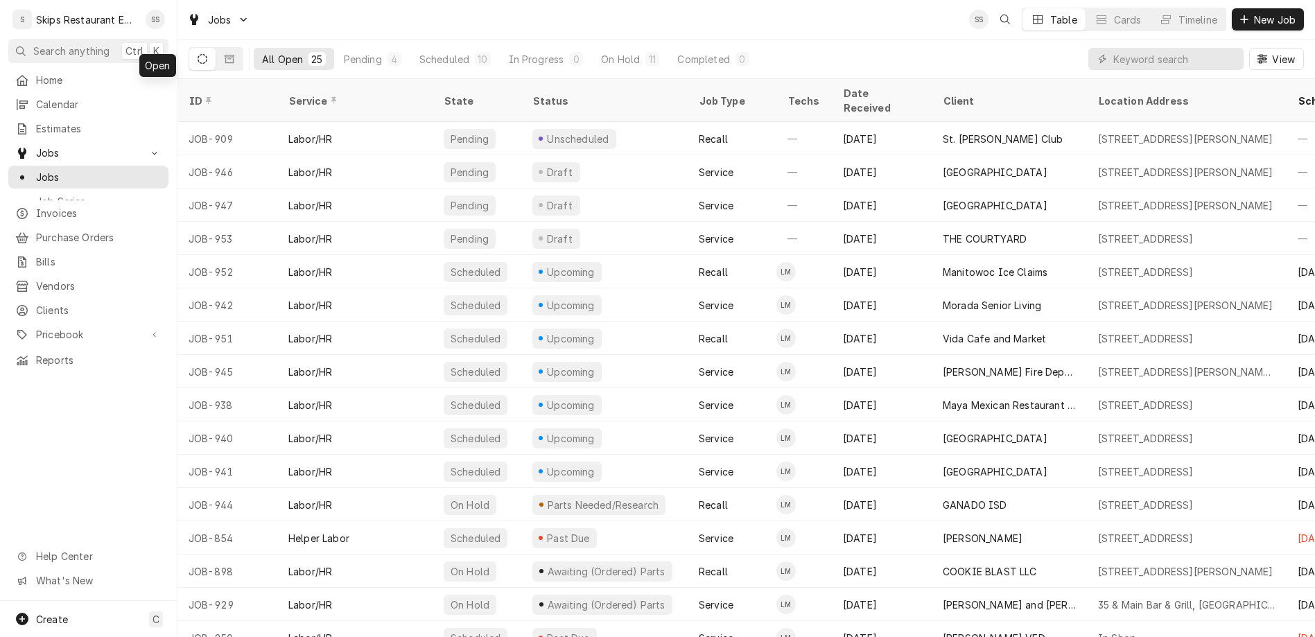
click at [198, 54] on icon "Dynamic Content Wrapper" at bounding box center [203, 59] width 10 height 10
click at [225, 54] on icon "Dynamic Content Wrapper" at bounding box center [230, 59] width 10 height 10
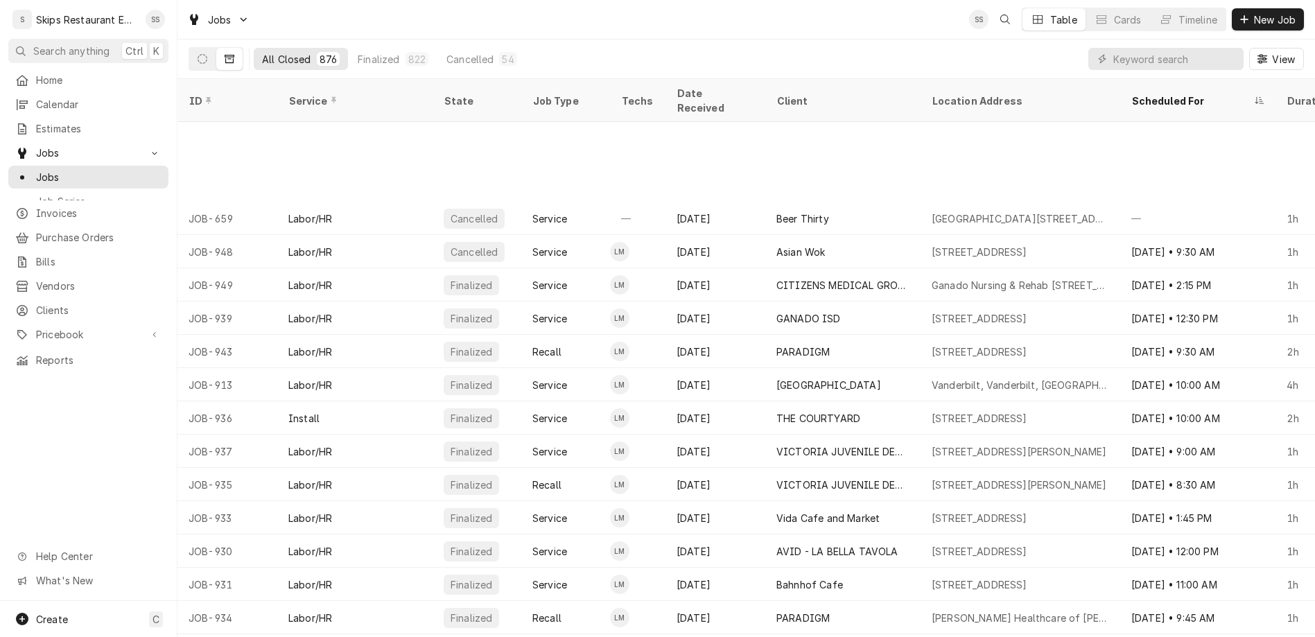
scroll to position [286, 0]
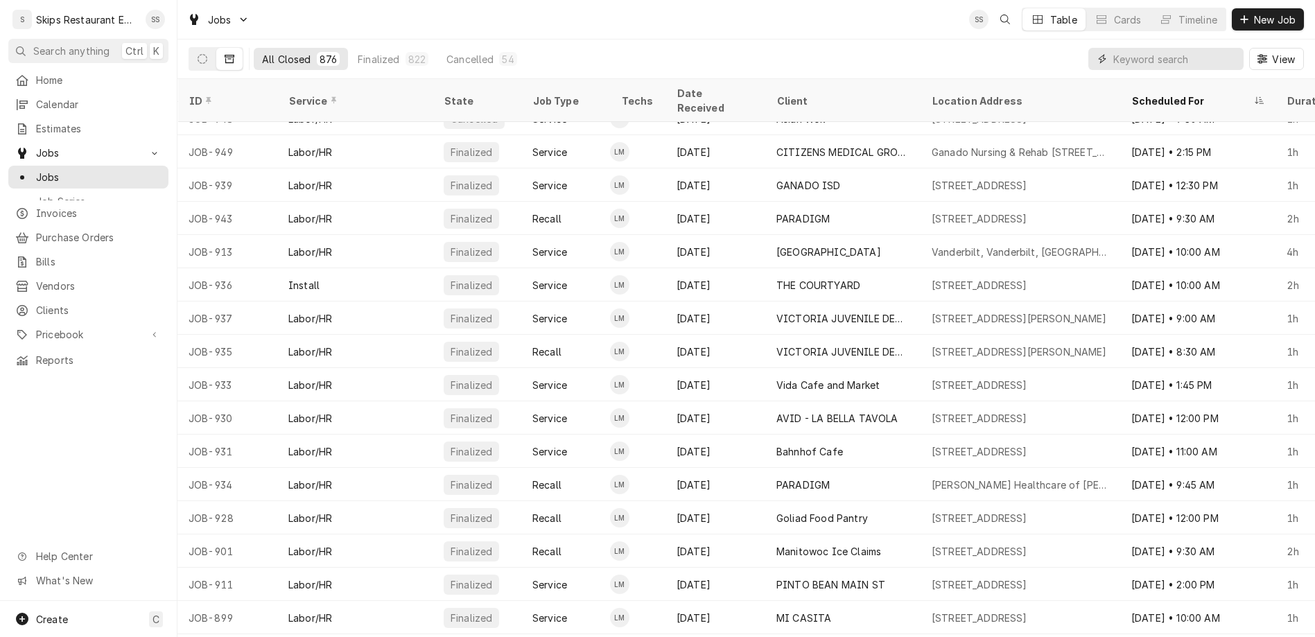
click at [1182, 48] on input "Dynamic Content Wrapper" at bounding box center [1174, 59] width 123 height 22
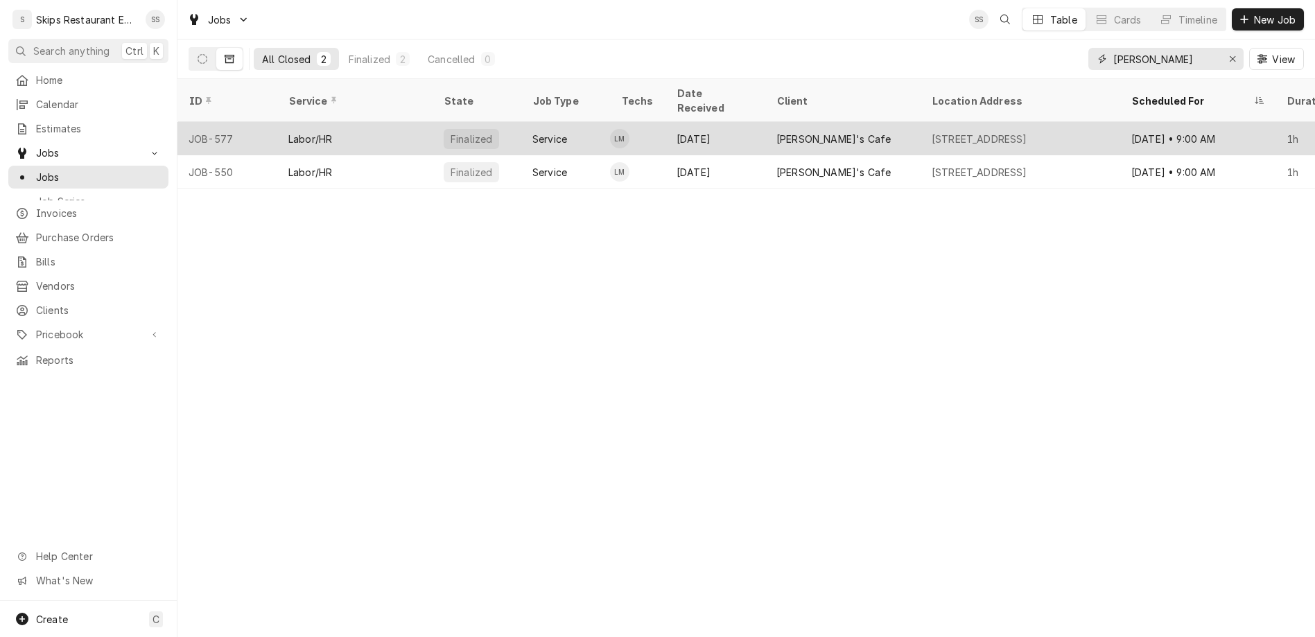
type input "pete"
click at [449, 132] on div "Finalized" at bounding box center [471, 139] width 44 height 15
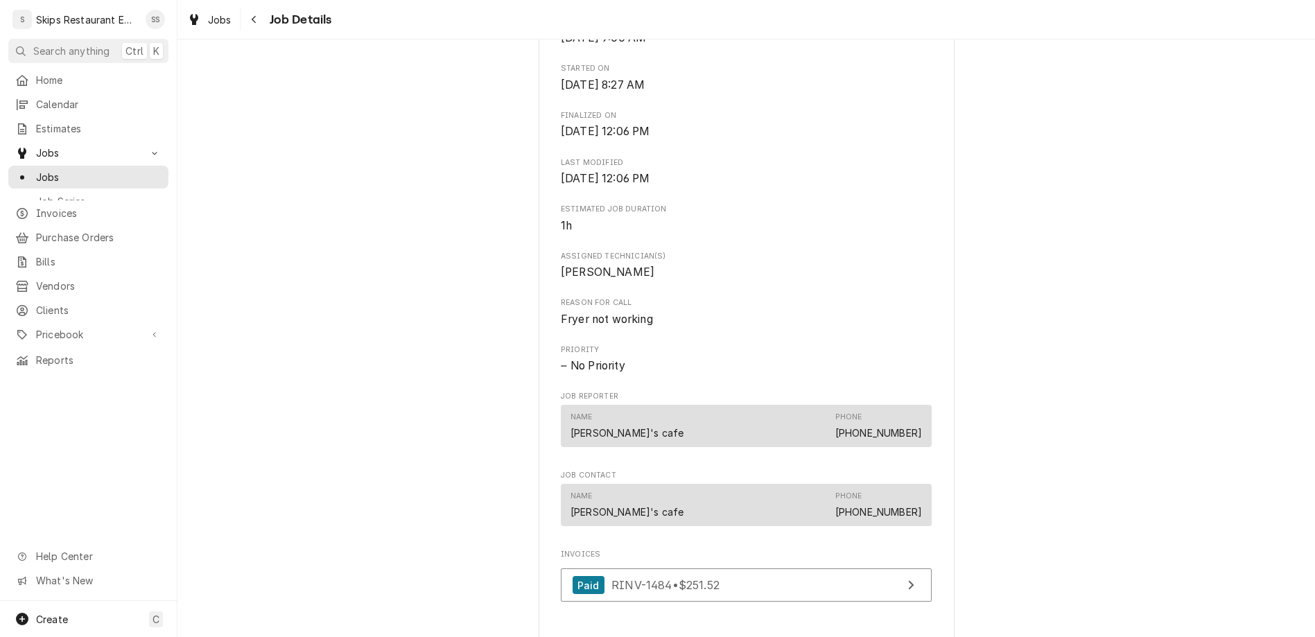
scroll to position [425, 0]
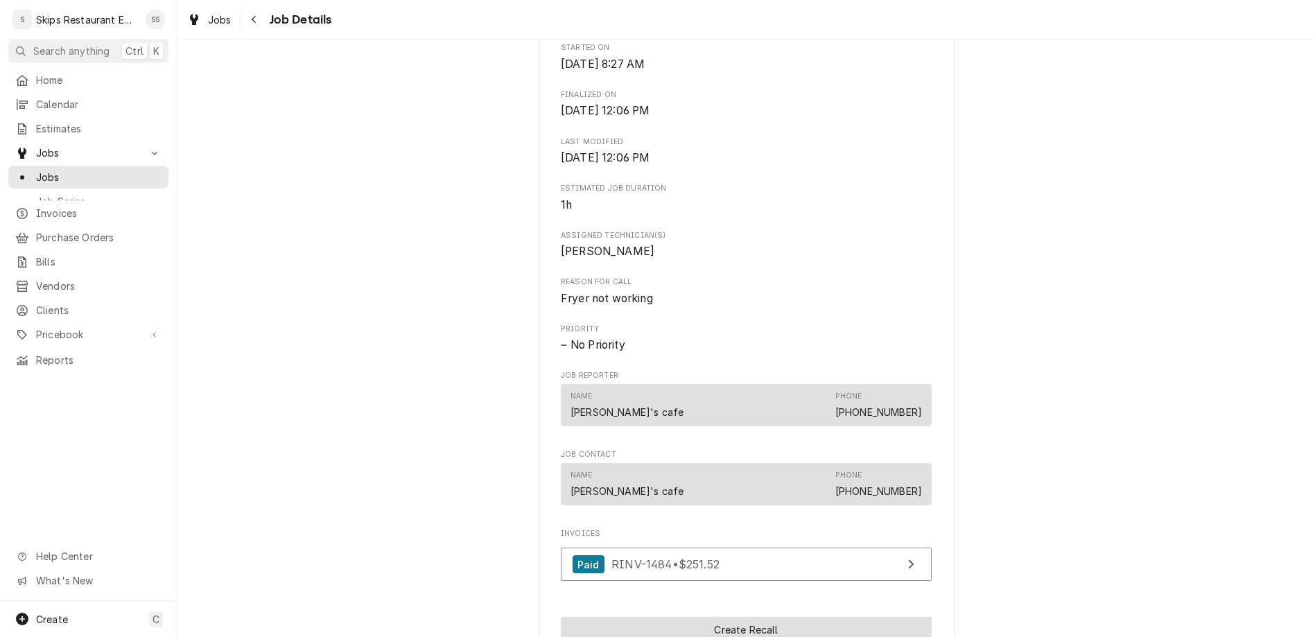
click at [714, 617] on button "Create Recall" at bounding box center [746, 630] width 371 height 26
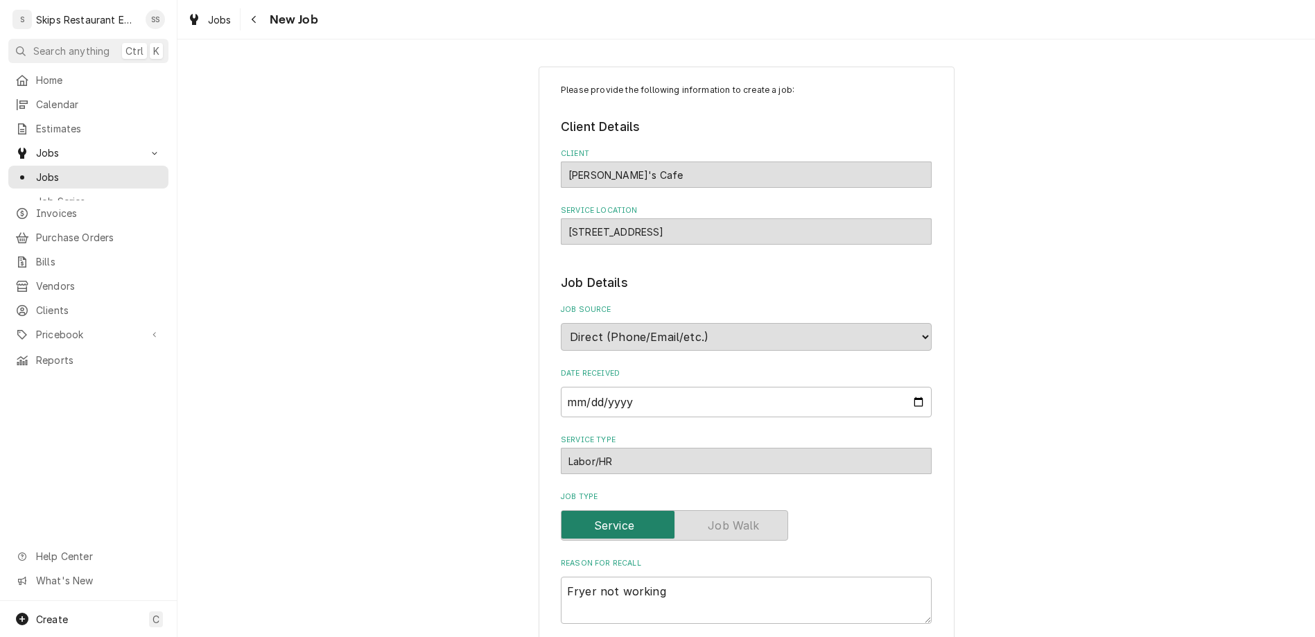
type textarea "x"
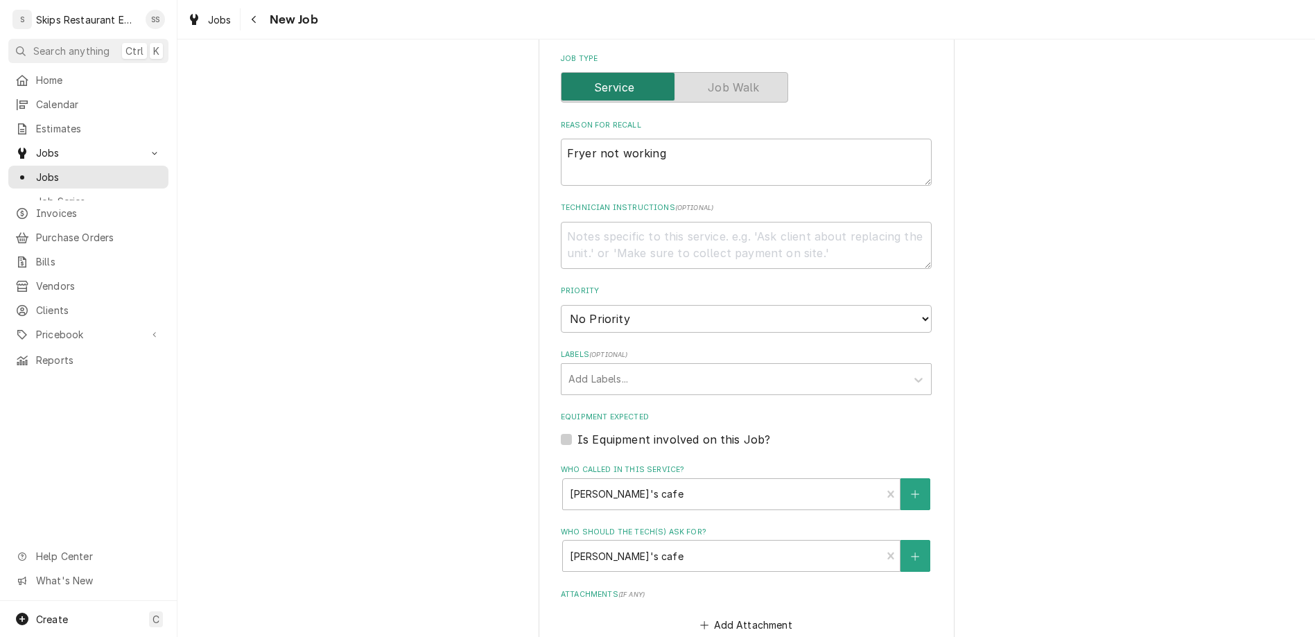
scroll to position [441, 0]
click at [586, 428] on label "Is Equipment involved on this Job?" at bounding box center [673, 436] width 193 height 17
click at [586, 428] on input "Equipment Expected" at bounding box center [762, 443] width 371 height 31
checkbox input "true"
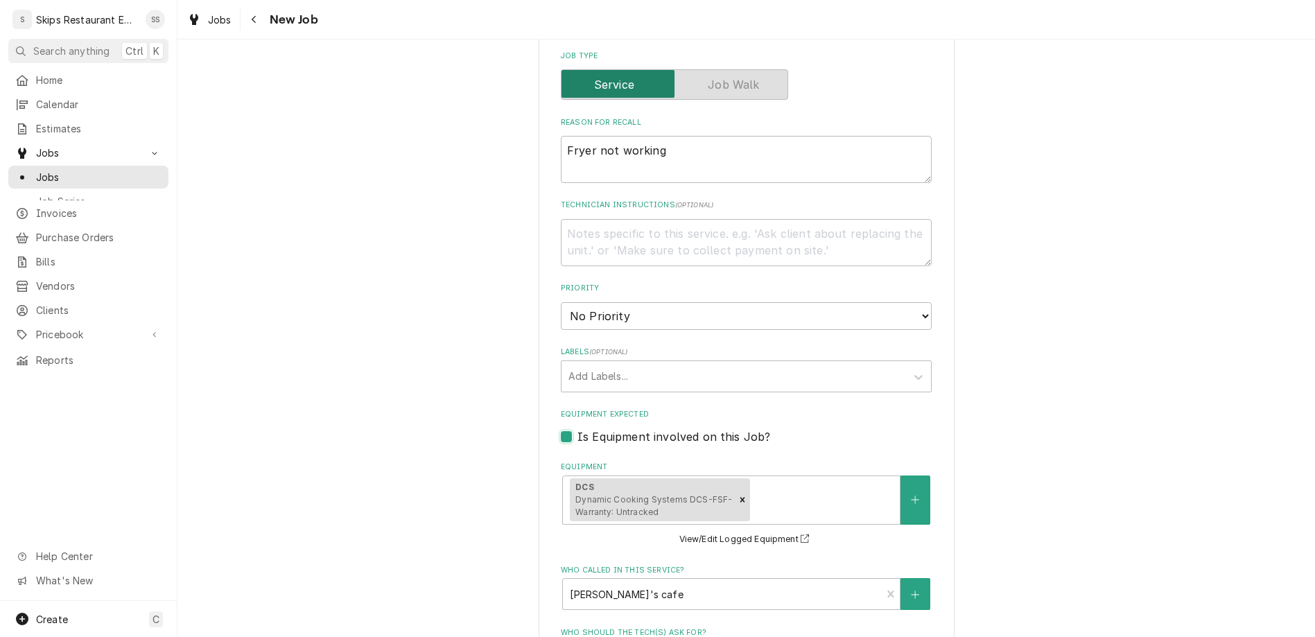
type textarea "x"
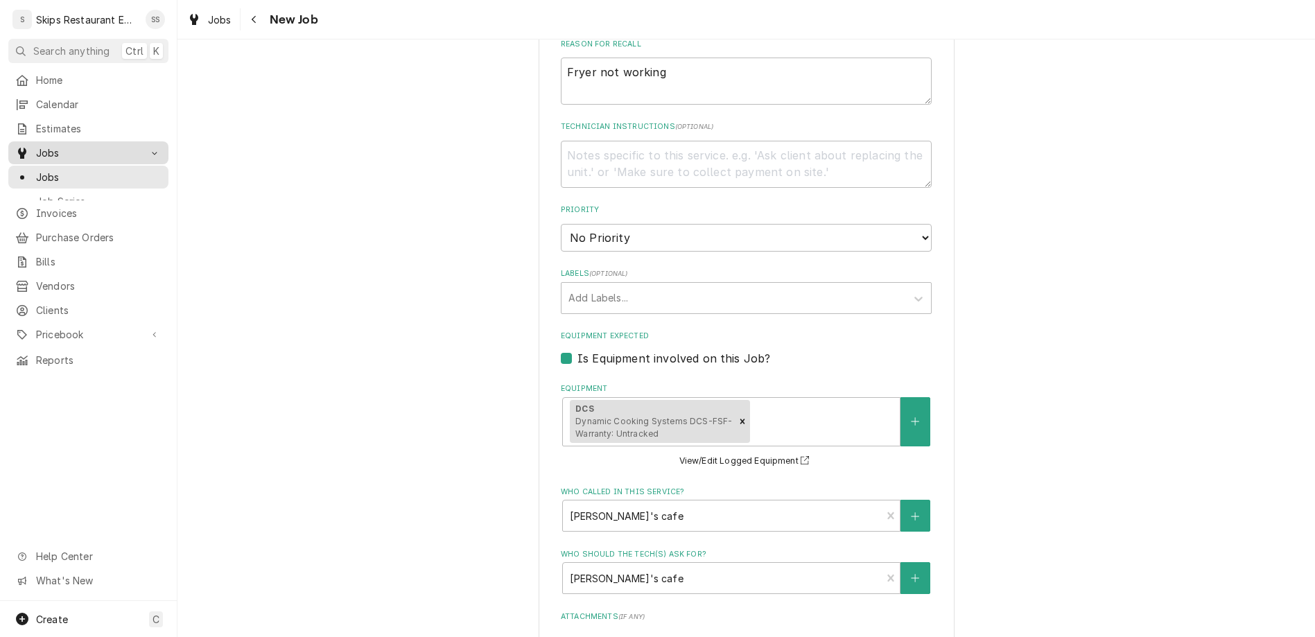
click at [51, 146] on span "Jobs" at bounding box center [88, 153] width 105 height 15
click at [37, 170] on span "Jobs" at bounding box center [98, 177] width 125 height 15
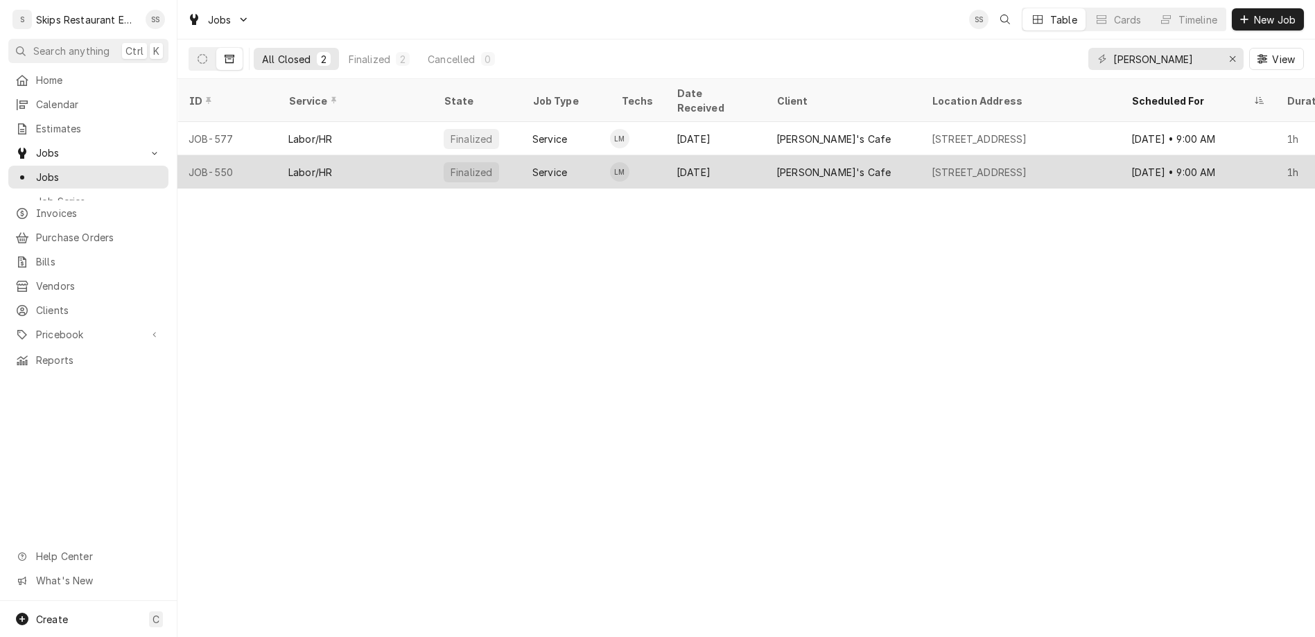
click at [776, 165] on div "[PERSON_NAME]'s Cafe" at bounding box center [833, 172] width 114 height 15
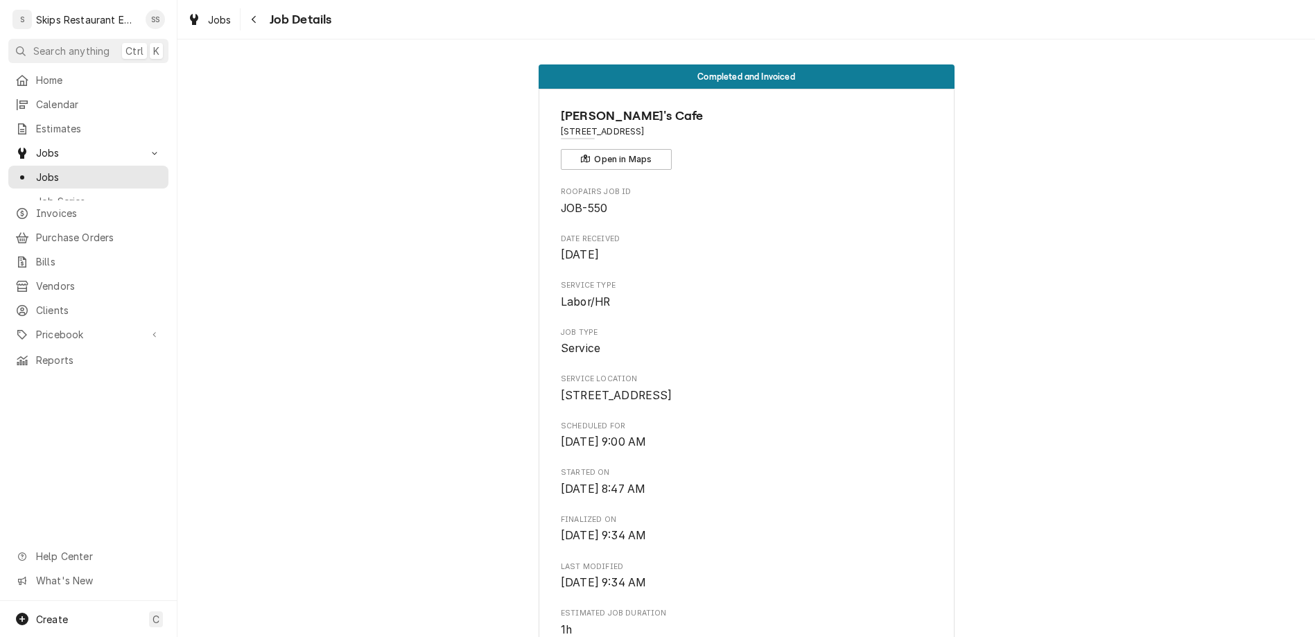
scroll to position [378, 0]
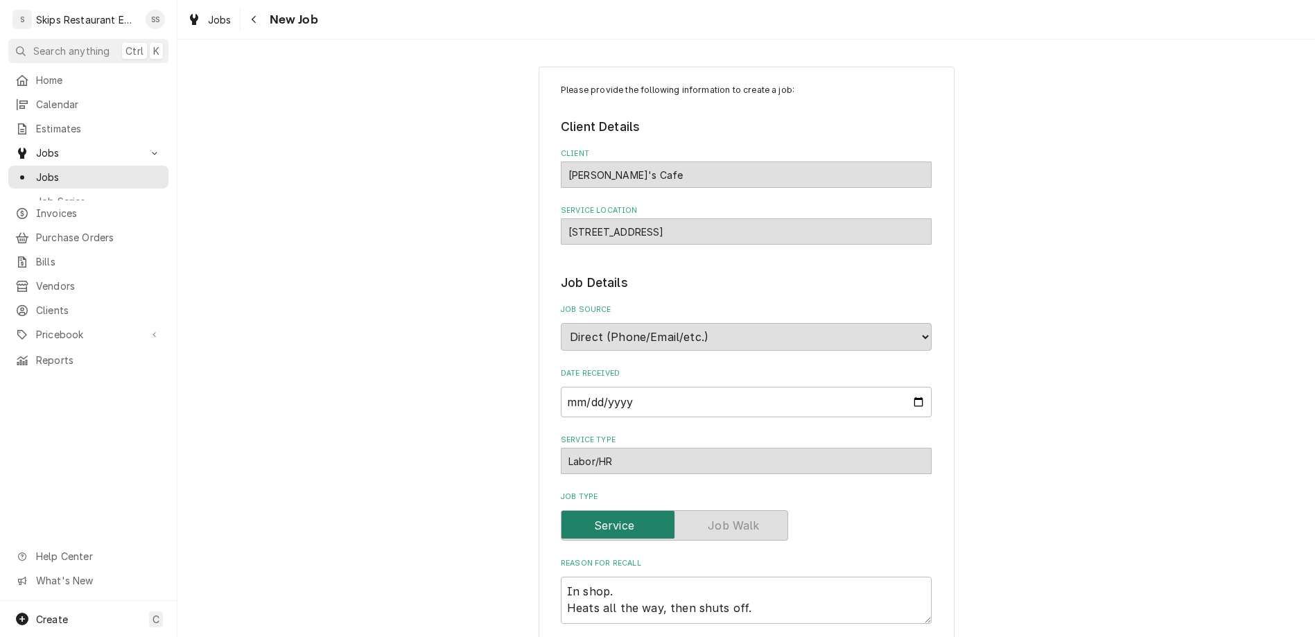
type textarea "x"
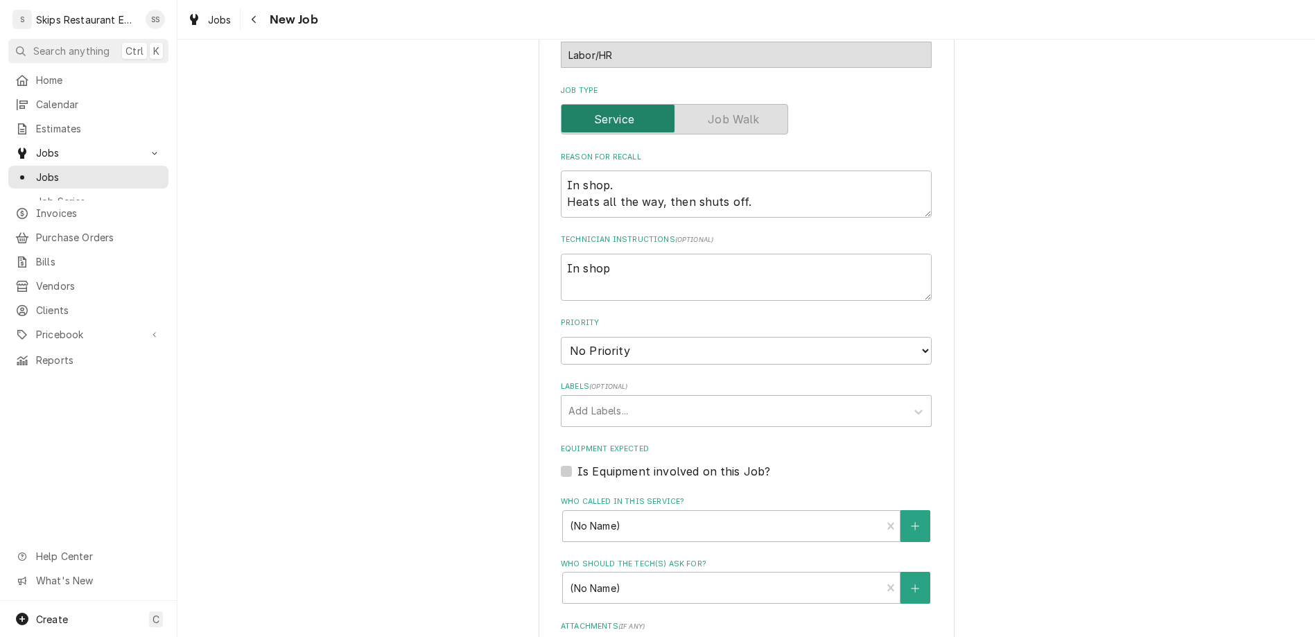
scroll to position [441, 0]
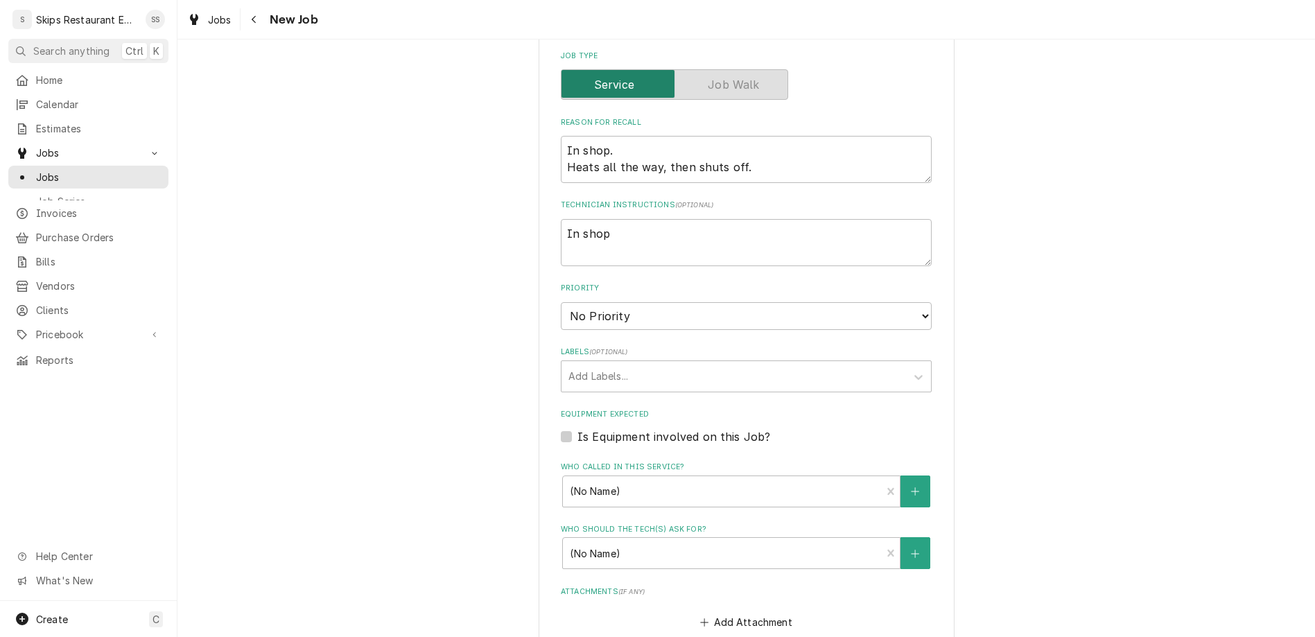
click at [585, 428] on label "Is Equipment involved on this Job?" at bounding box center [673, 436] width 193 height 17
click at [585, 428] on input "Equipment Expected" at bounding box center [762, 443] width 371 height 31
checkbox input "true"
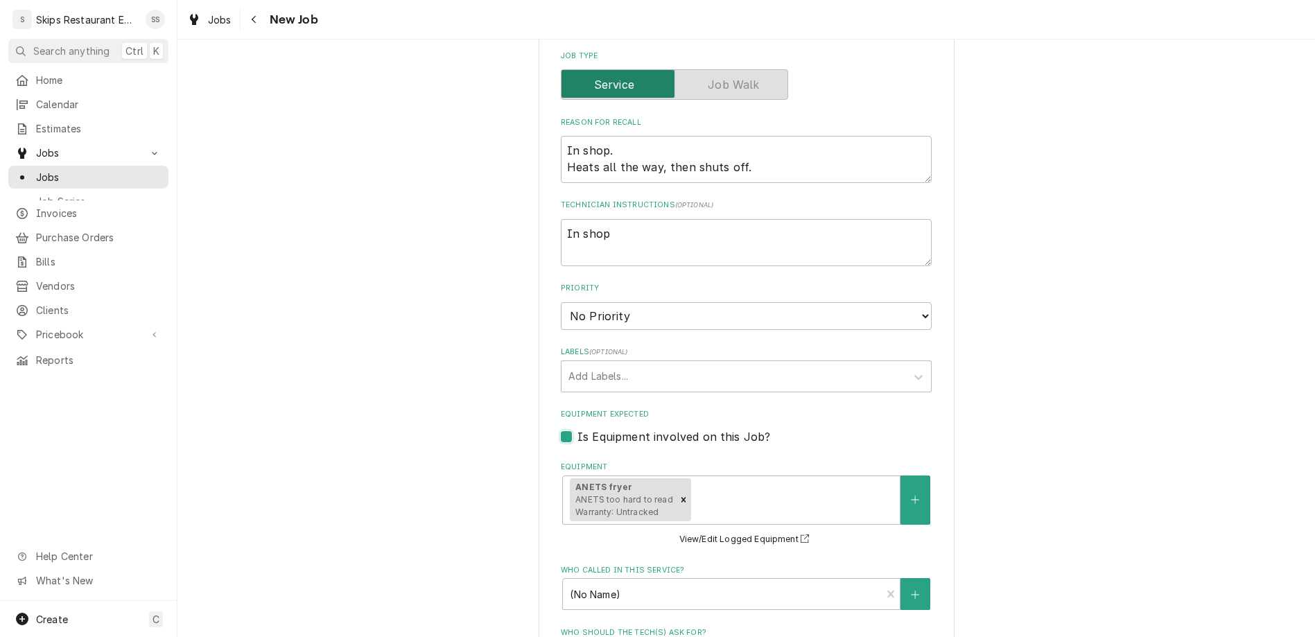
type textarea "x"
click at [585, 428] on label "Is Equipment involved on this Job?" at bounding box center [673, 436] width 193 height 17
click at [585, 428] on input "Equipment Expected" at bounding box center [762, 443] width 371 height 31
checkbox input "false"
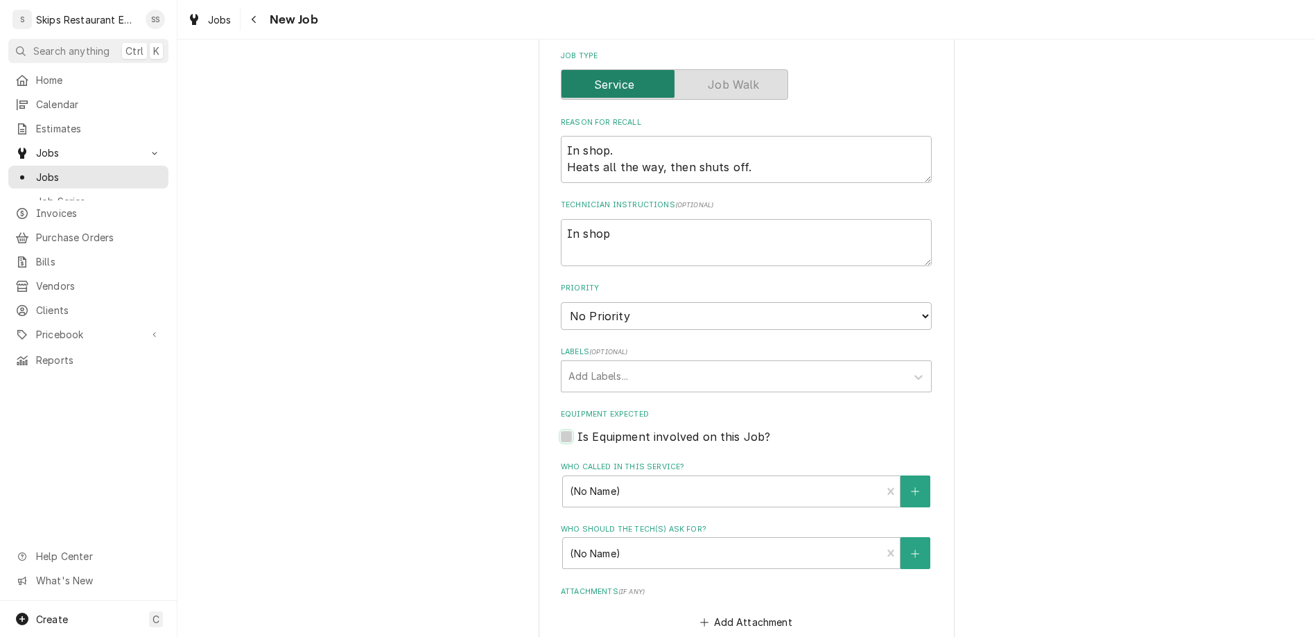
type textarea "x"
type input "2025-09-30"
type textarea "x"
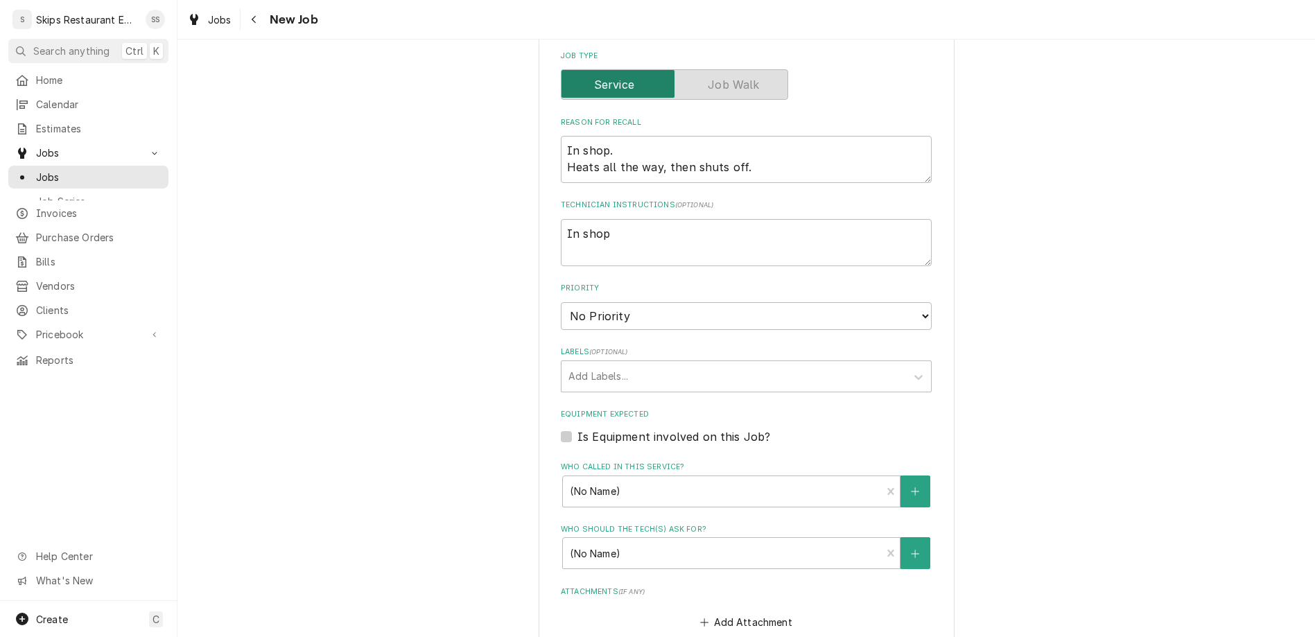
select select "11:00:00"
click option "11:00 AM" at bounding box center [0, 0] width 0 height 0
type textarea "x"
type input "1"
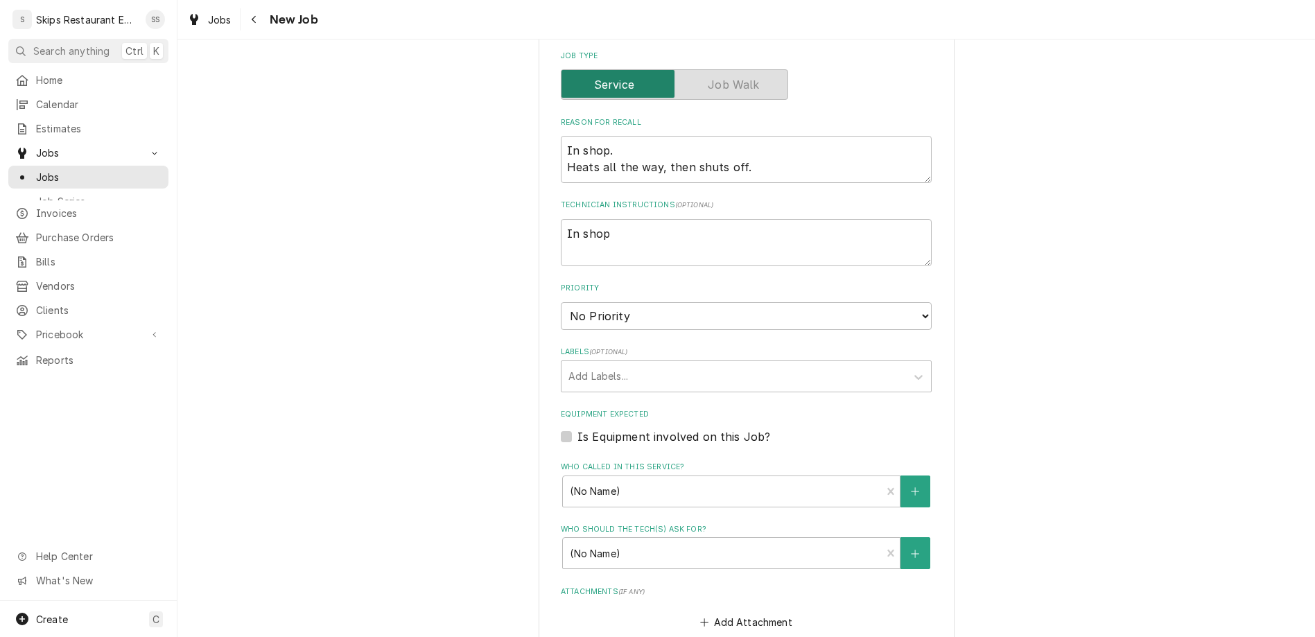
type textarea "x"
type input "1"
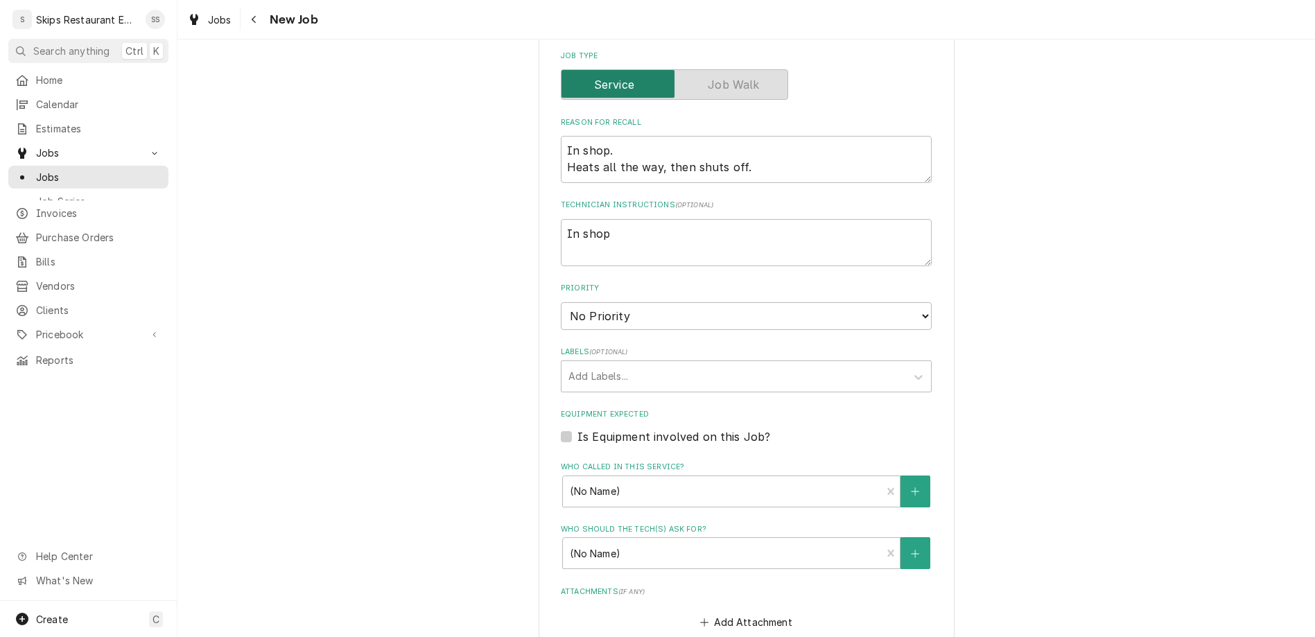
scroll to position [430, 0]
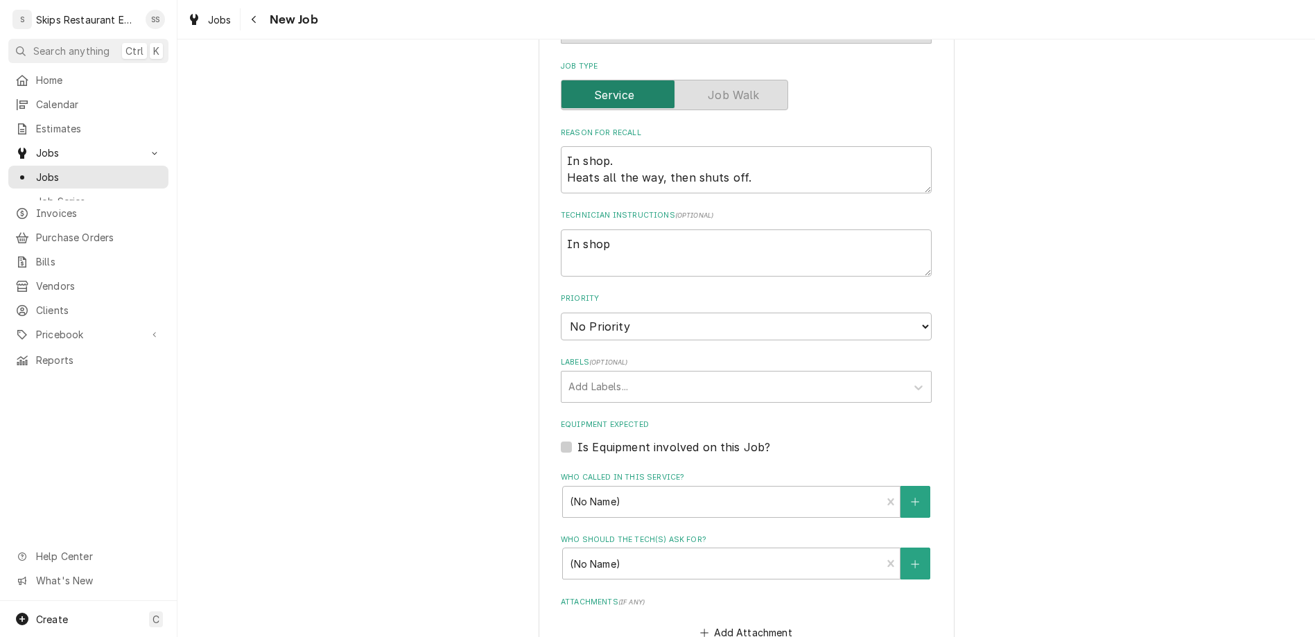
type textarea "x"
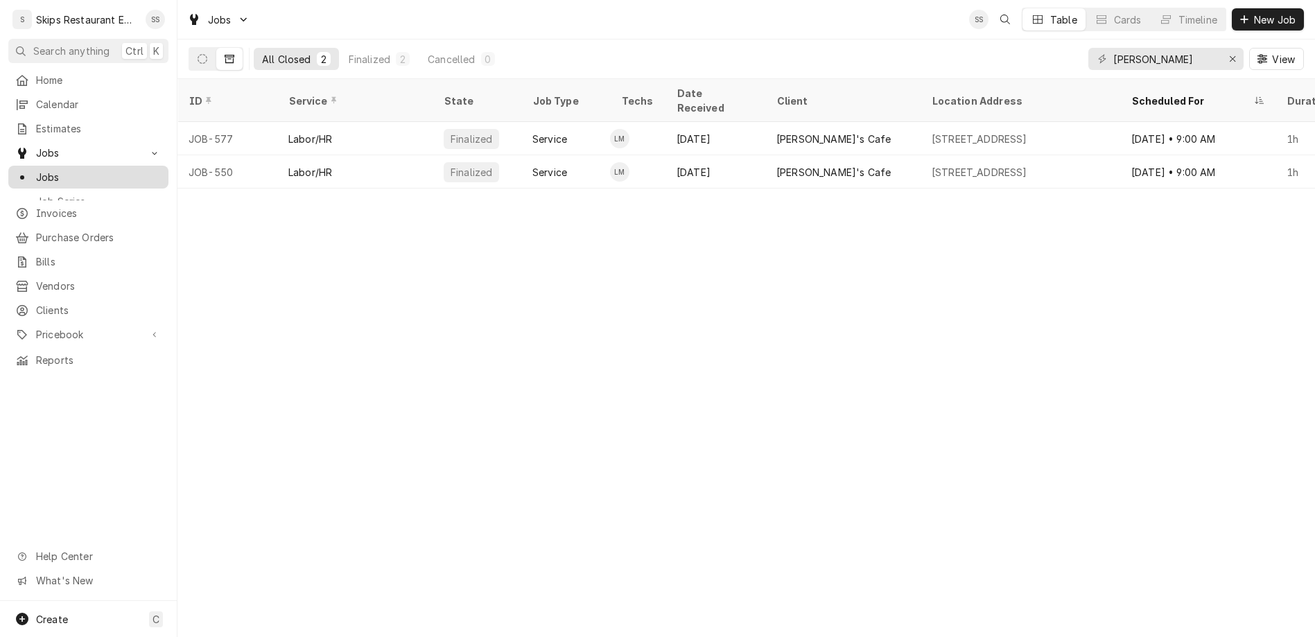
click at [41, 170] on span "Jobs" at bounding box center [98, 177] width 125 height 15
click at [198, 54] on icon "Dynamic Content Wrapper" at bounding box center [203, 59] width 10 height 10
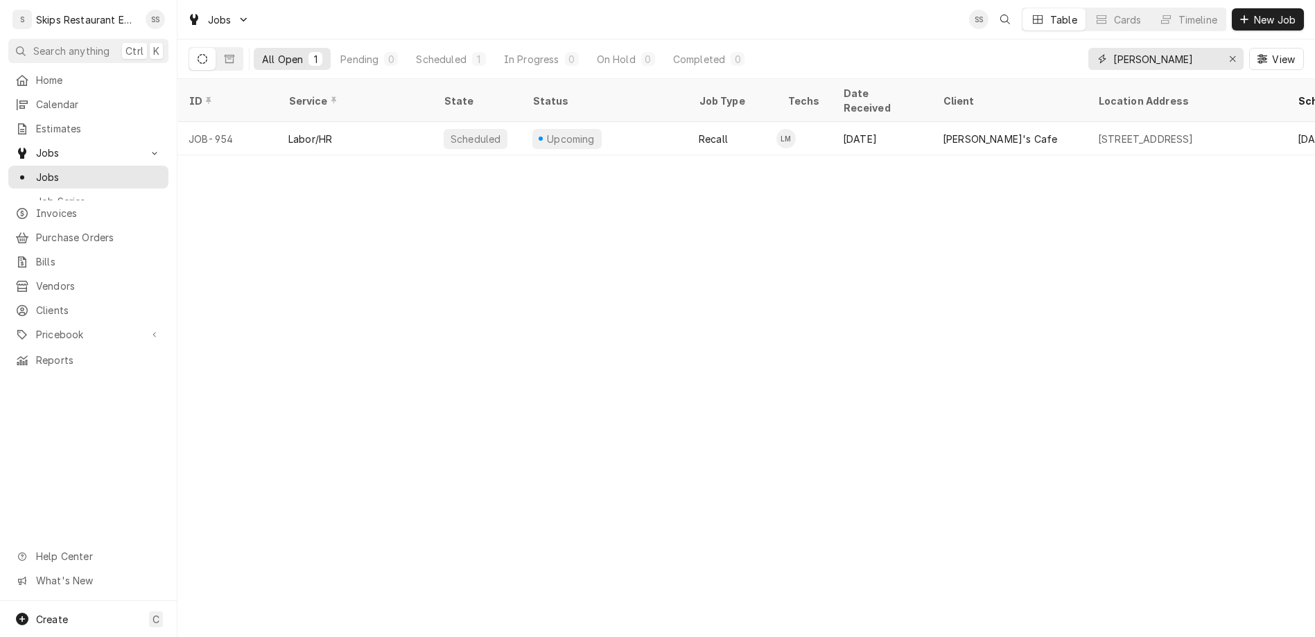
drag, startPoint x: 1187, startPoint y: 43, endPoint x: 1099, endPoint y: 43, distance: 88.7
click at [1113, 48] on input "[PERSON_NAME]" at bounding box center [1165, 59] width 104 height 22
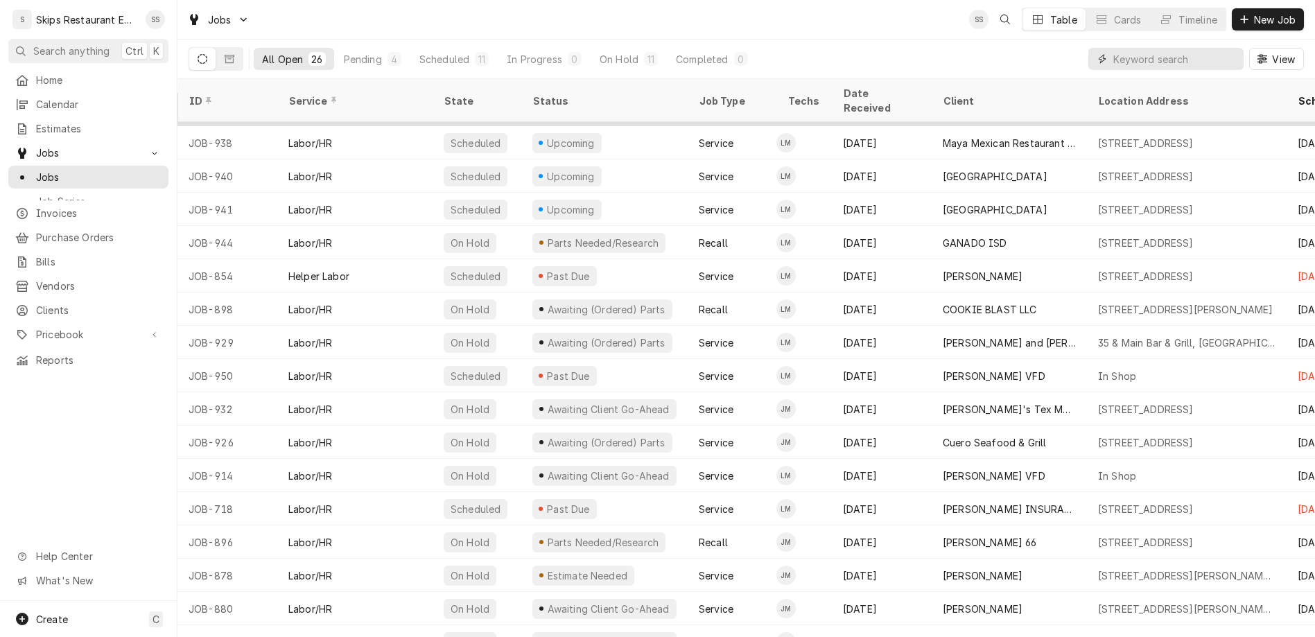
scroll to position [320, 0]
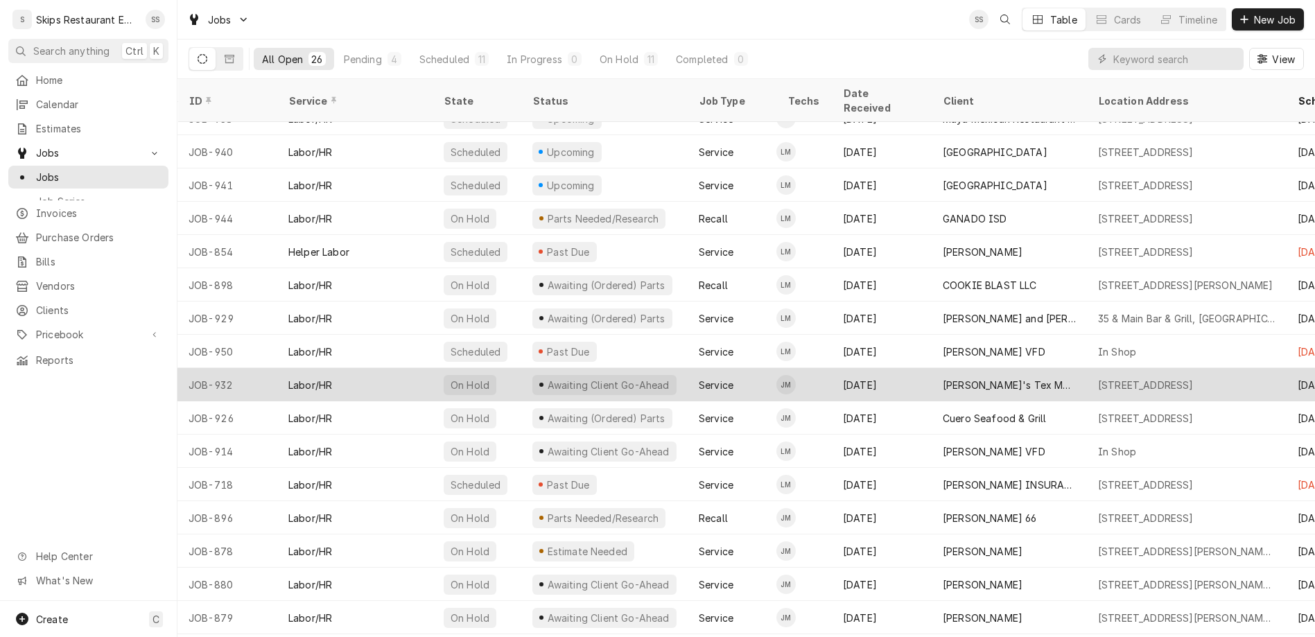
click at [536, 368] on div "Awaiting Client Go-Ahead" at bounding box center [604, 384] width 166 height 33
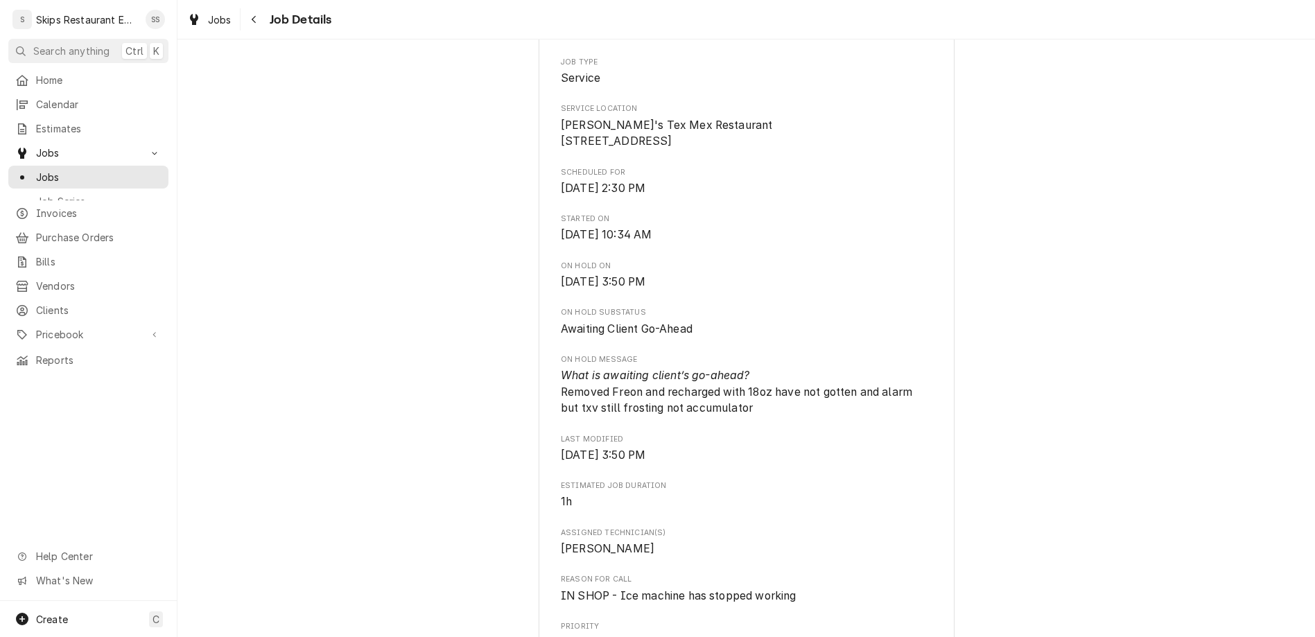
scroll to position [649, 0]
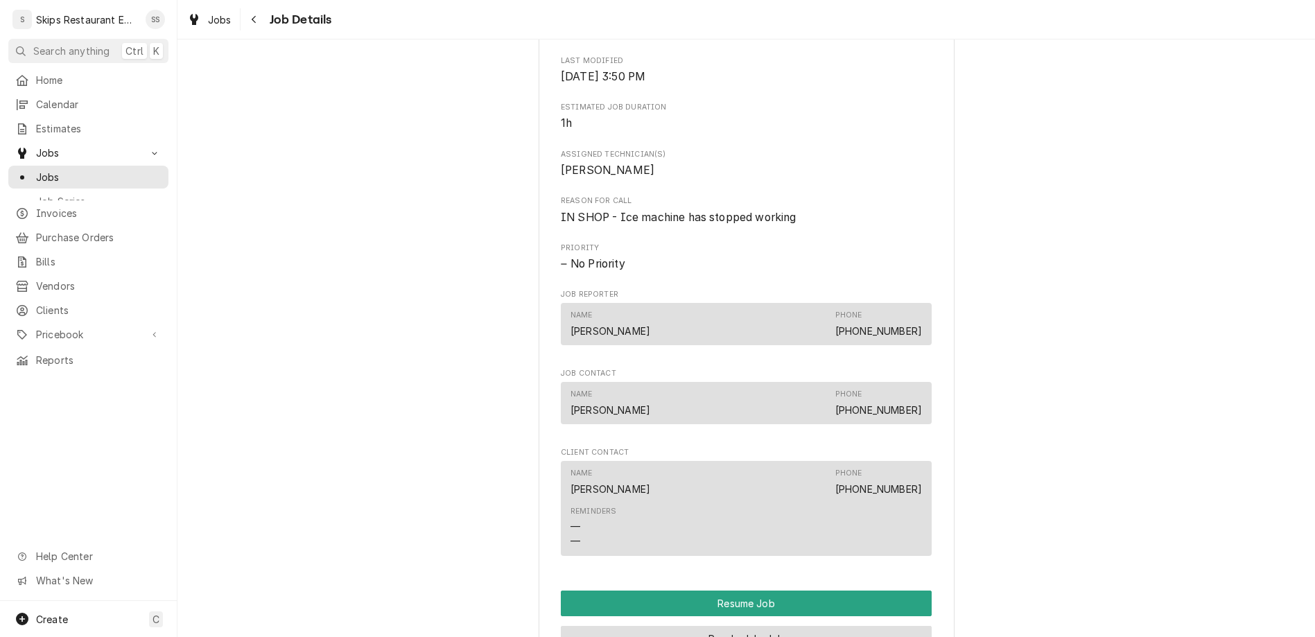
click at [697, 626] on button "Reschedule Job" at bounding box center [746, 639] width 371 height 26
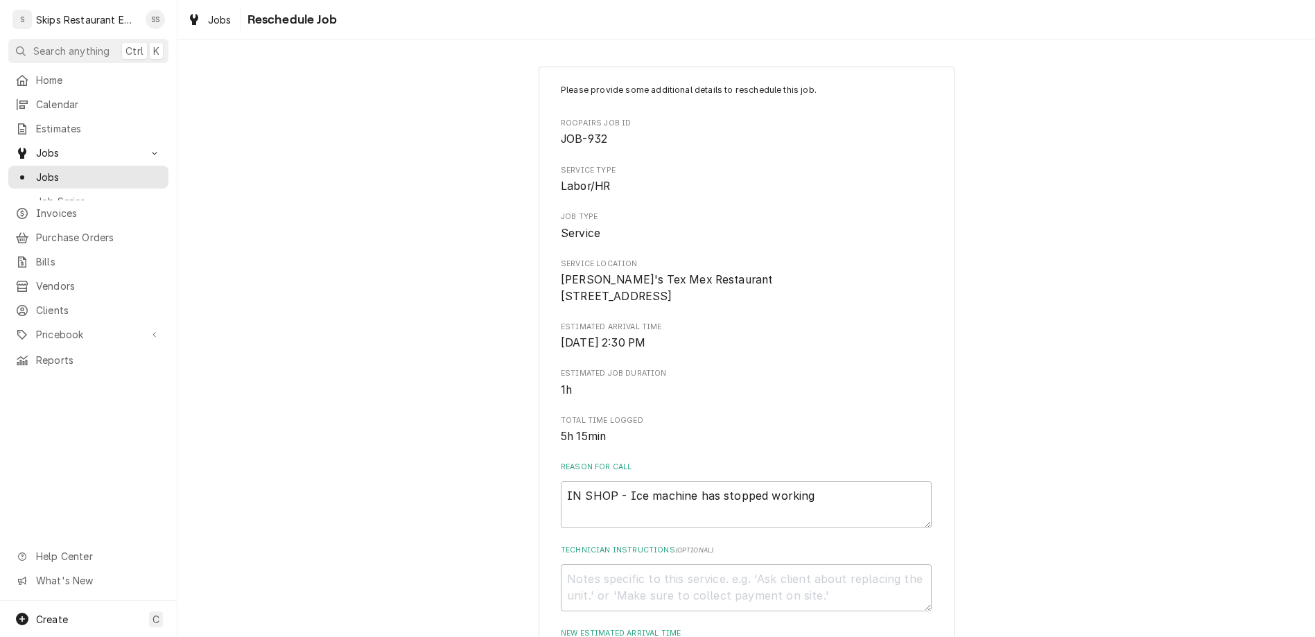
type input "2025-09-30"
type textarea "x"
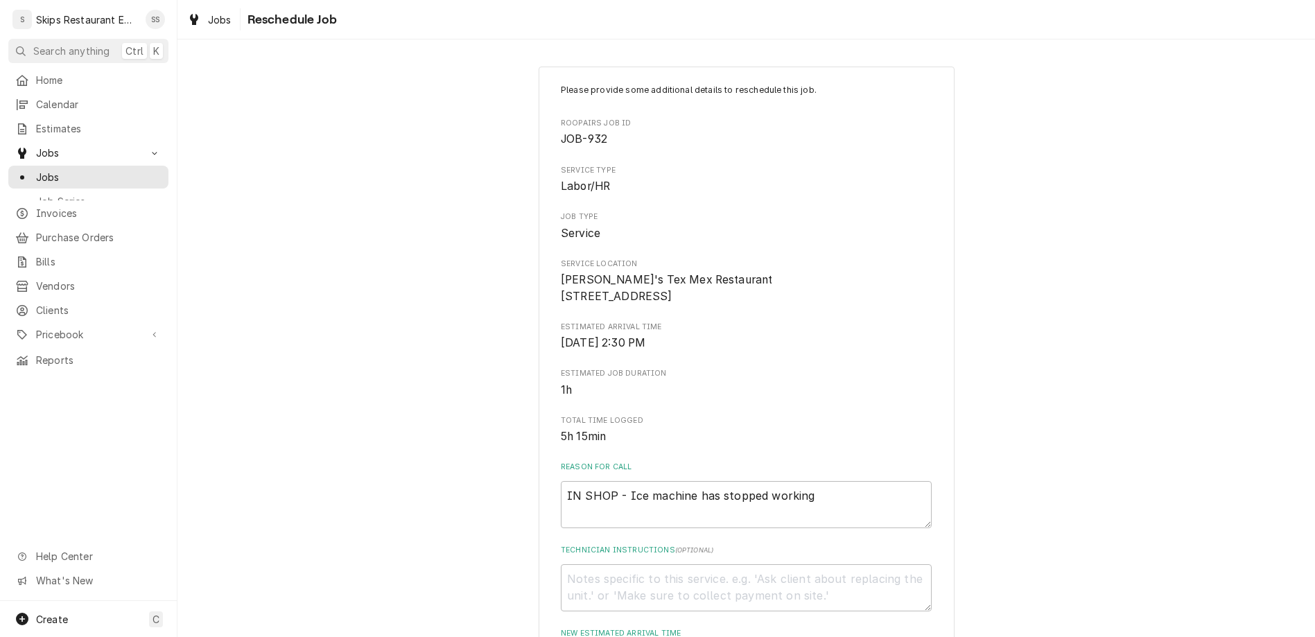
select select "10:30:00"
click option "10:30 AM" at bounding box center [0, 0] width 0 height 0
type textarea "x"
type input "1"
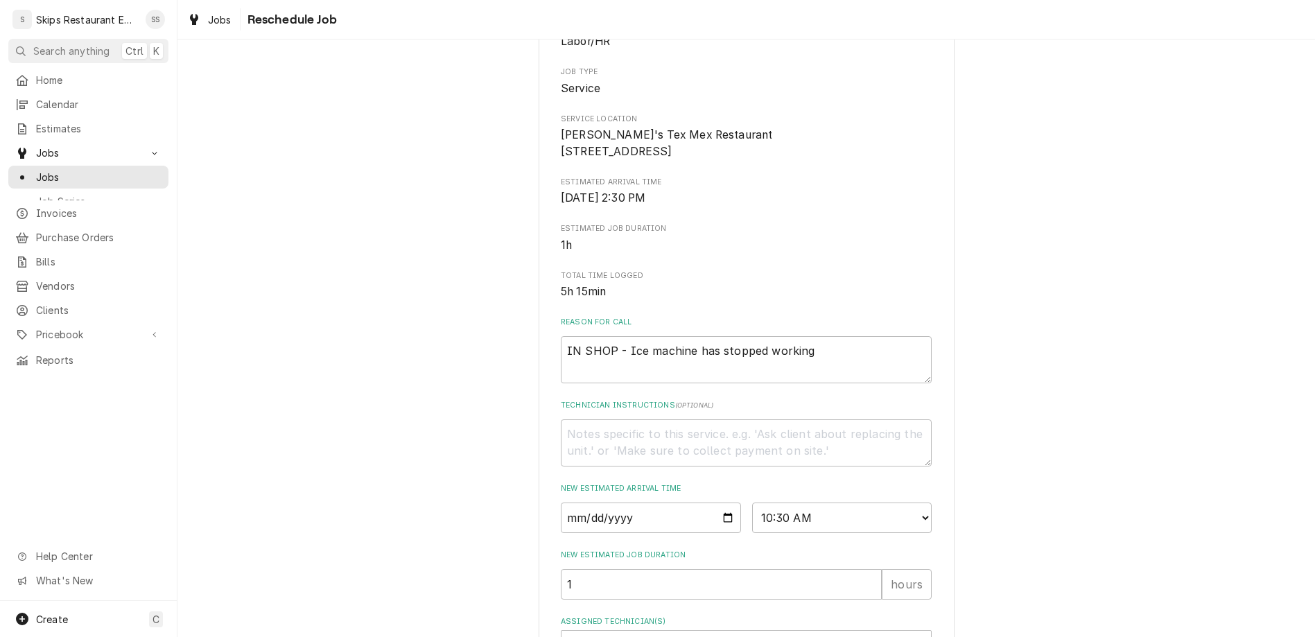
type textarea "x"
type textarea "N"
type textarea "x"
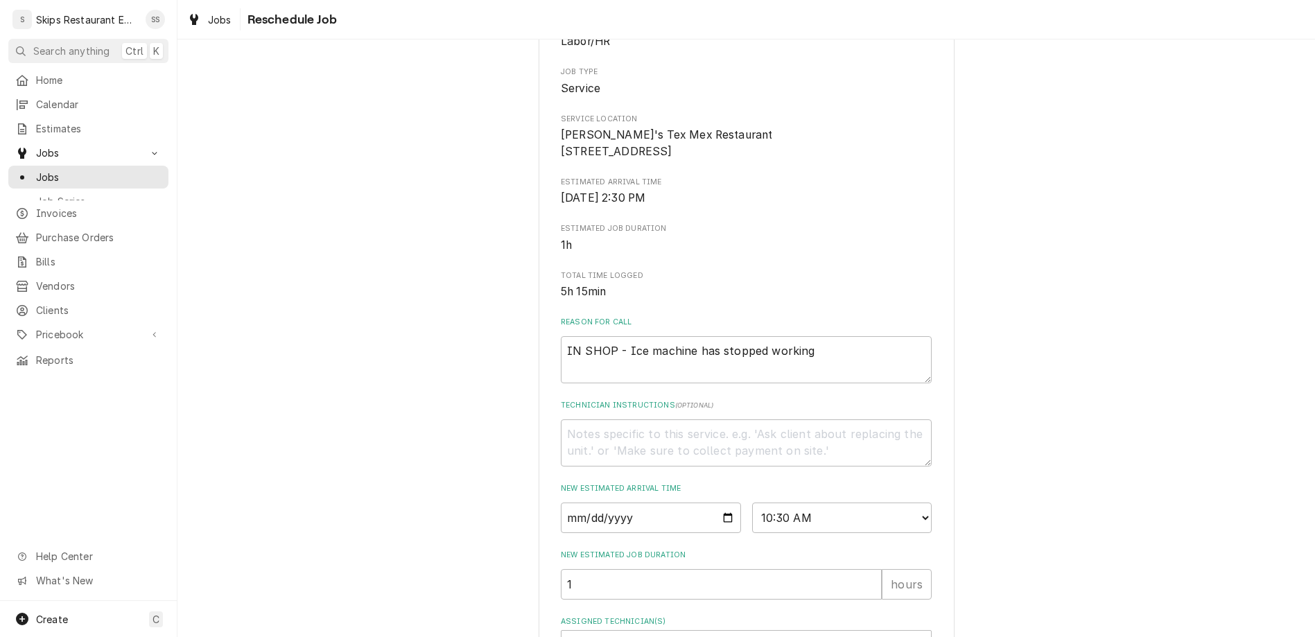
type textarea "Ne"
type textarea "x"
type textarea "Ned"
type textarea "x"
type textarea "Ne"
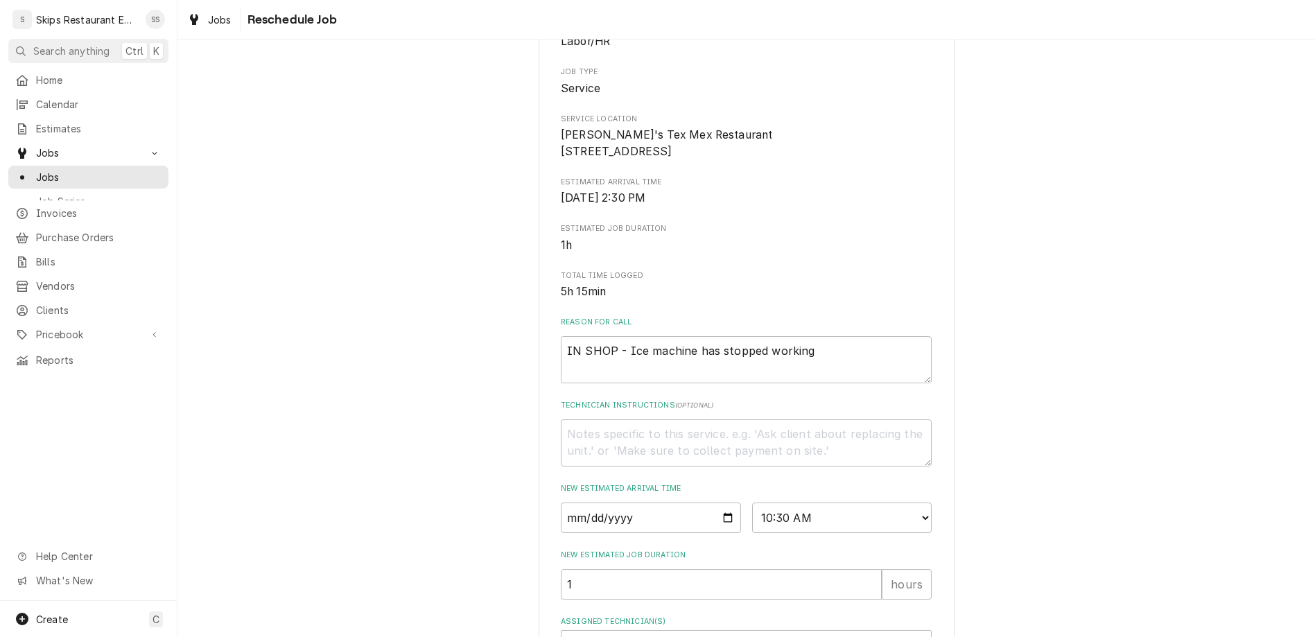
type textarea "x"
type textarea "Nee"
type textarea "x"
type textarea "Need"
type textarea "x"
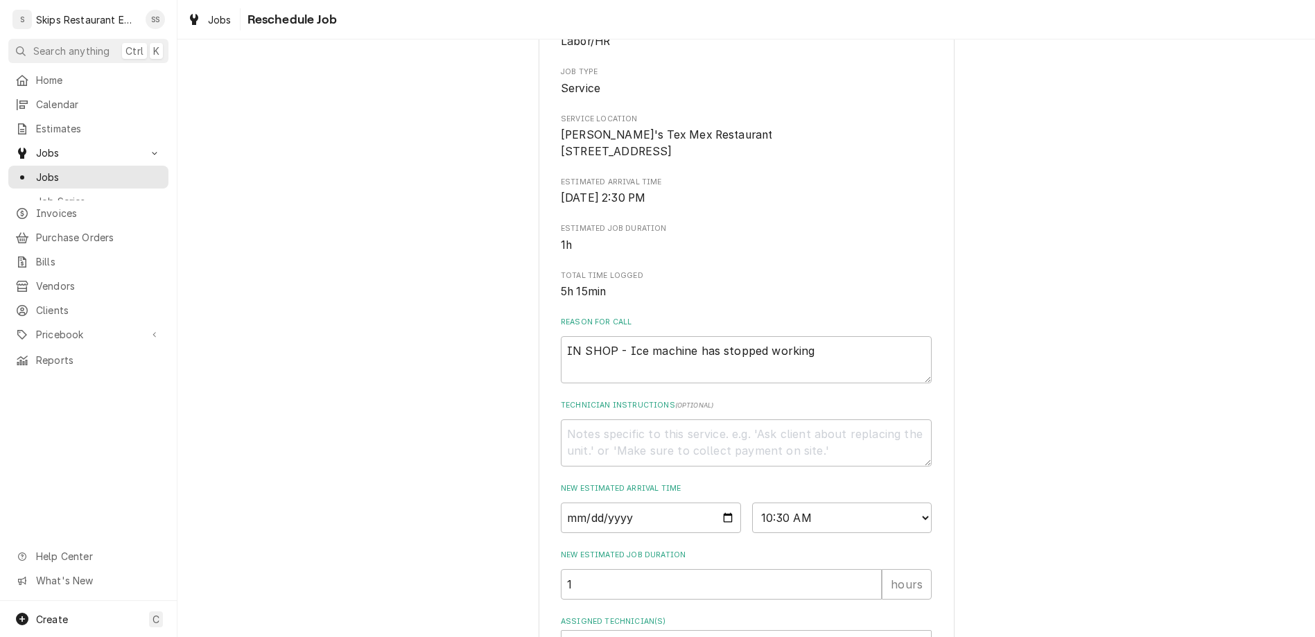
type textarea "Need"
type textarea "x"
type textarea "Neede"
type textarea "x"
type textarea "Needed"
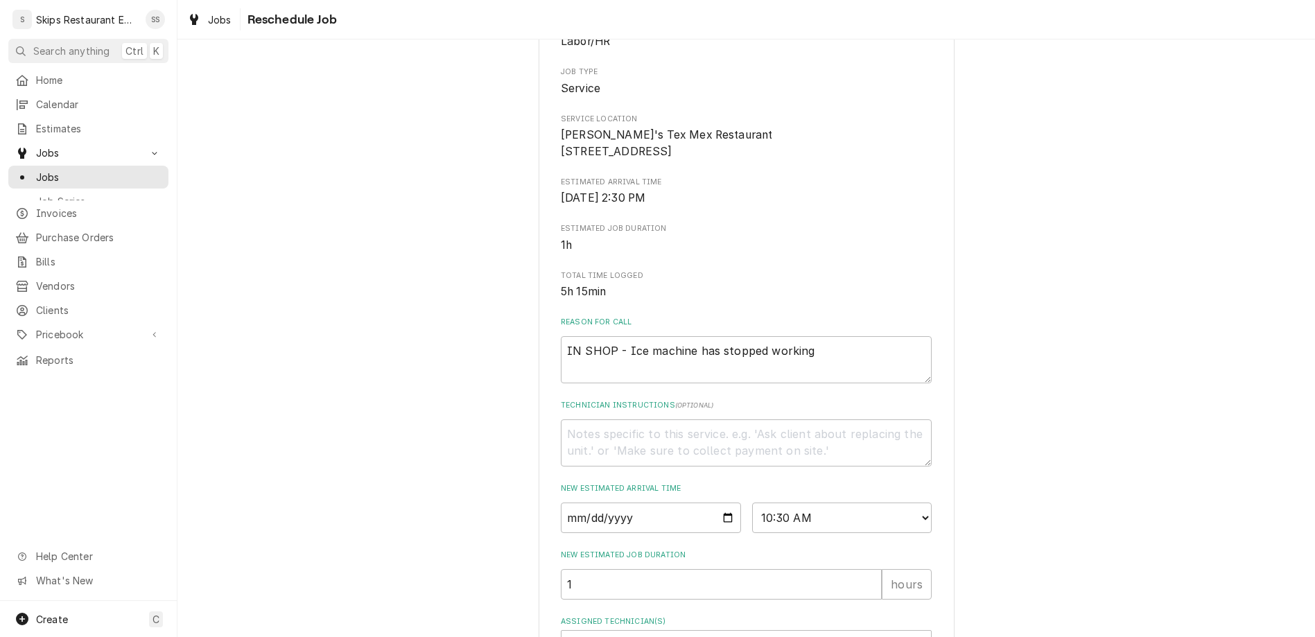
type textarea "x"
type textarea "Needed"
type textarea "x"
type textarea "Needed i"
type textarea "x"
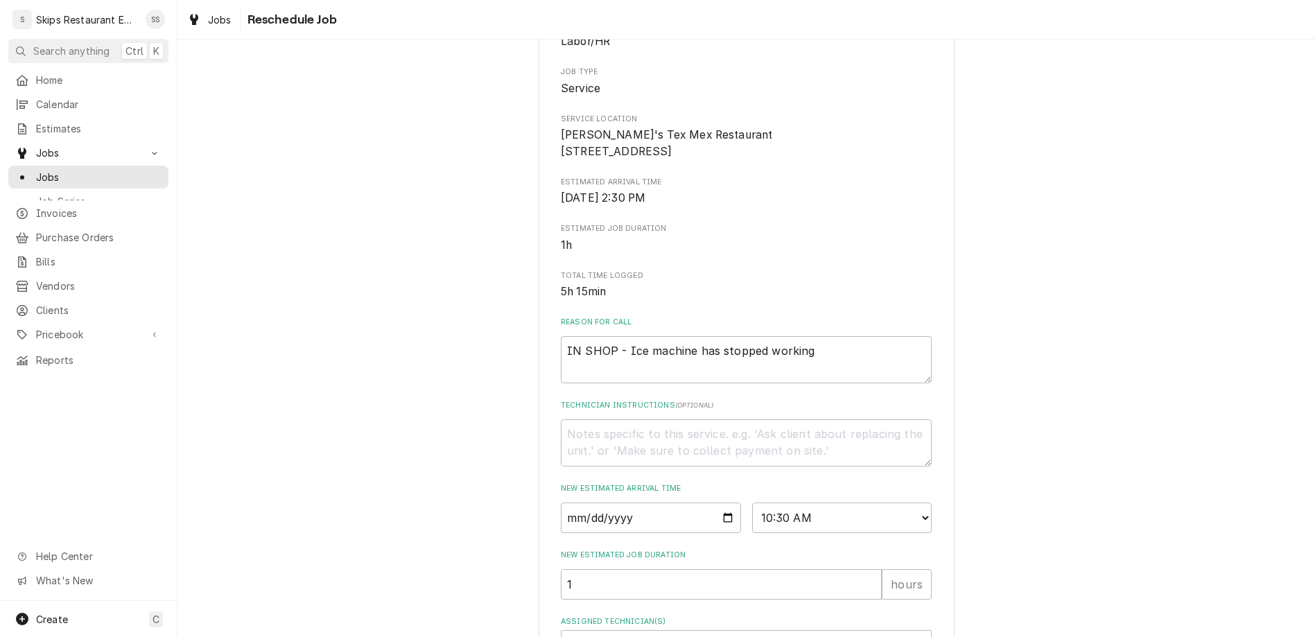
type textarea "Needed"
type textarea "x"
type textarea "Needed t"
type textarea "x"
type textarea "Needed to"
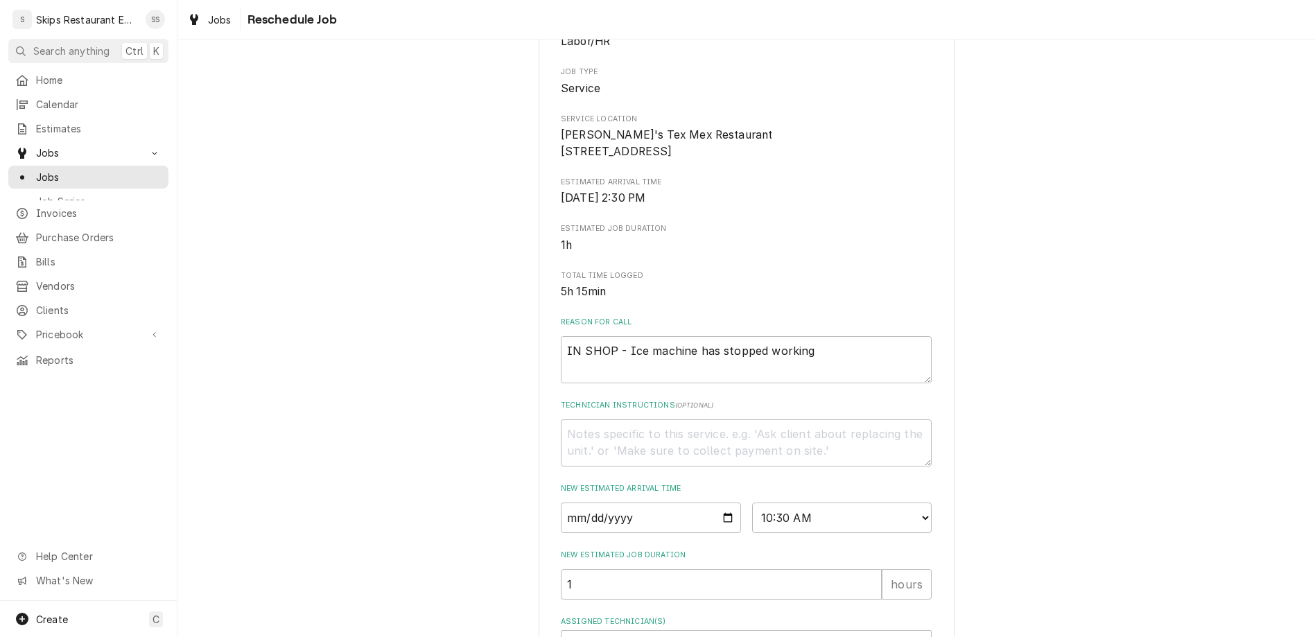
type textarea "x"
